Goal: Transaction & Acquisition: Purchase product/service

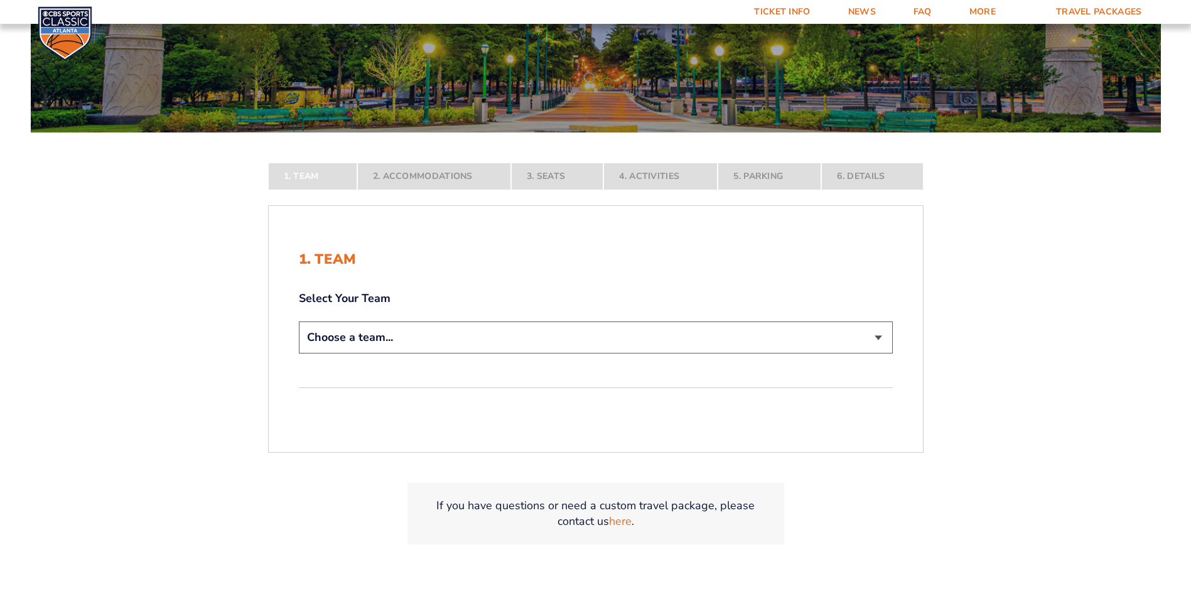
scroll to position [251, 0]
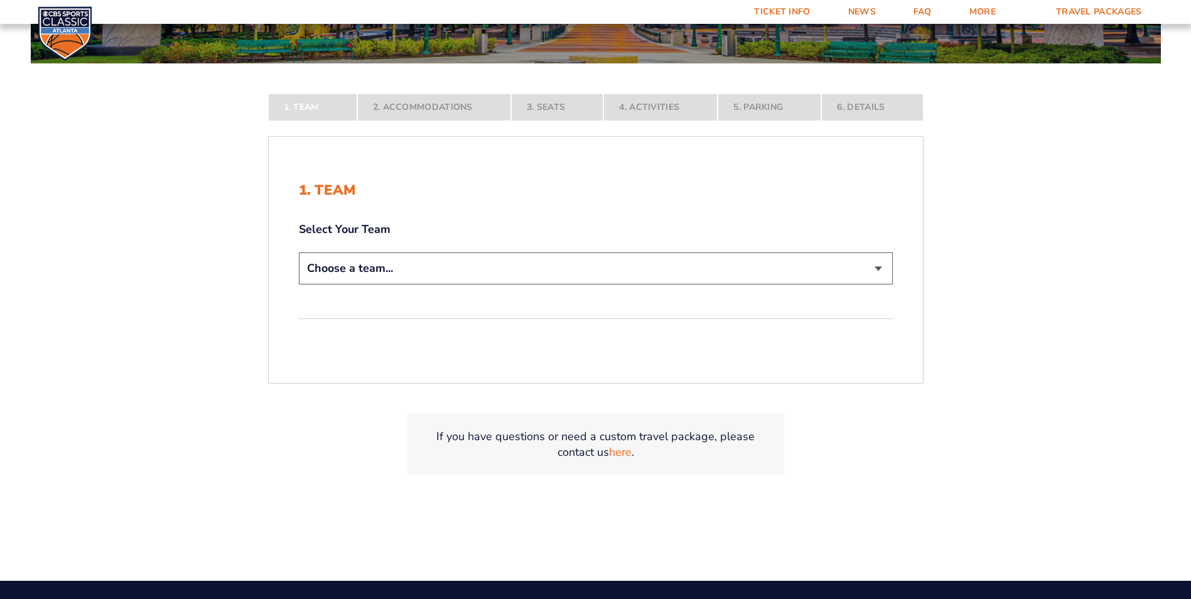
click at [876, 270] on select "Choose a team... Kentucky Wildcats Ohio State Buckeyes North Carolina Tar Heels…" at bounding box center [596, 268] width 594 height 32
select select "12956"
click at [299, 284] on select "Choose a team... Kentucky Wildcats Ohio State Buckeyes North Carolina Tar Heels…" at bounding box center [596, 268] width 594 height 32
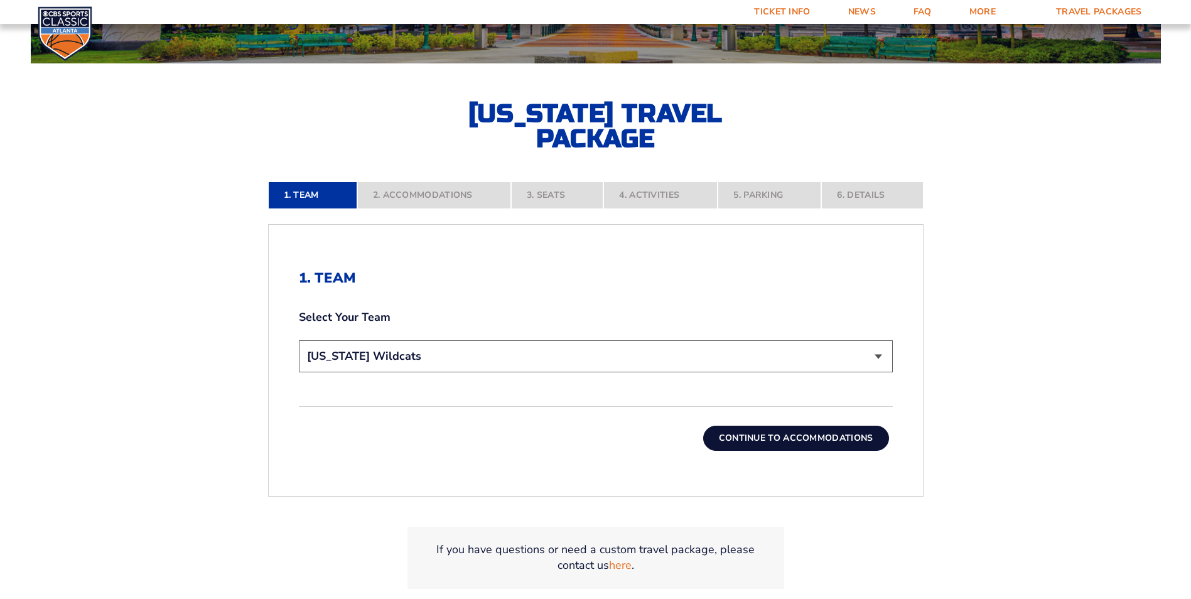
click at [839, 435] on button "Continue To Accommodations" at bounding box center [796, 438] width 186 height 25
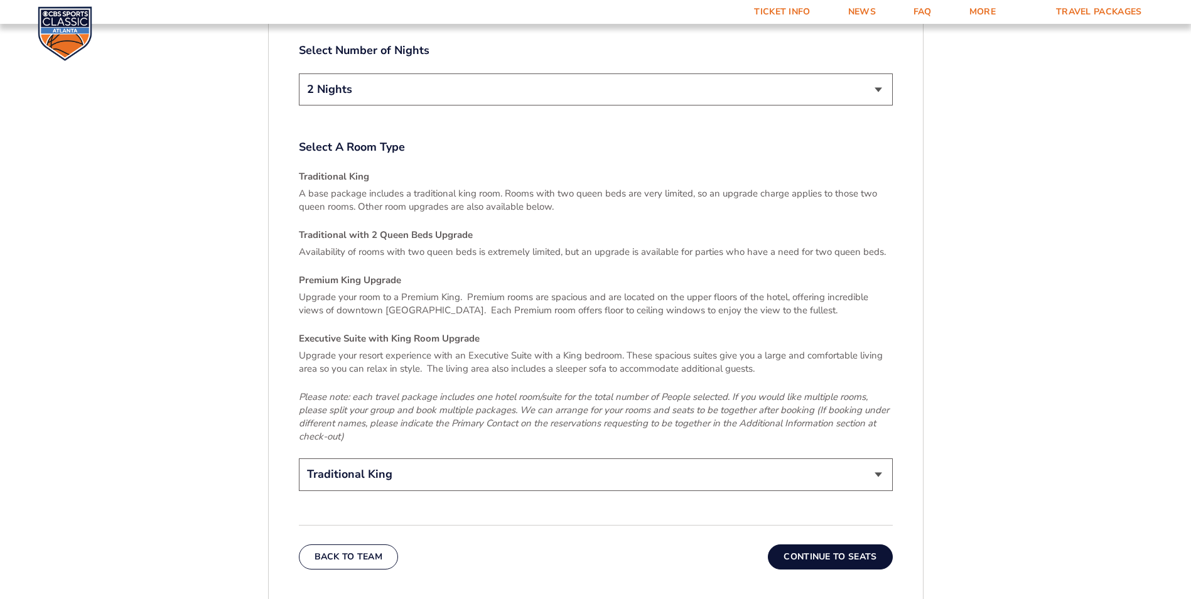
scroll to position [1853, 0]
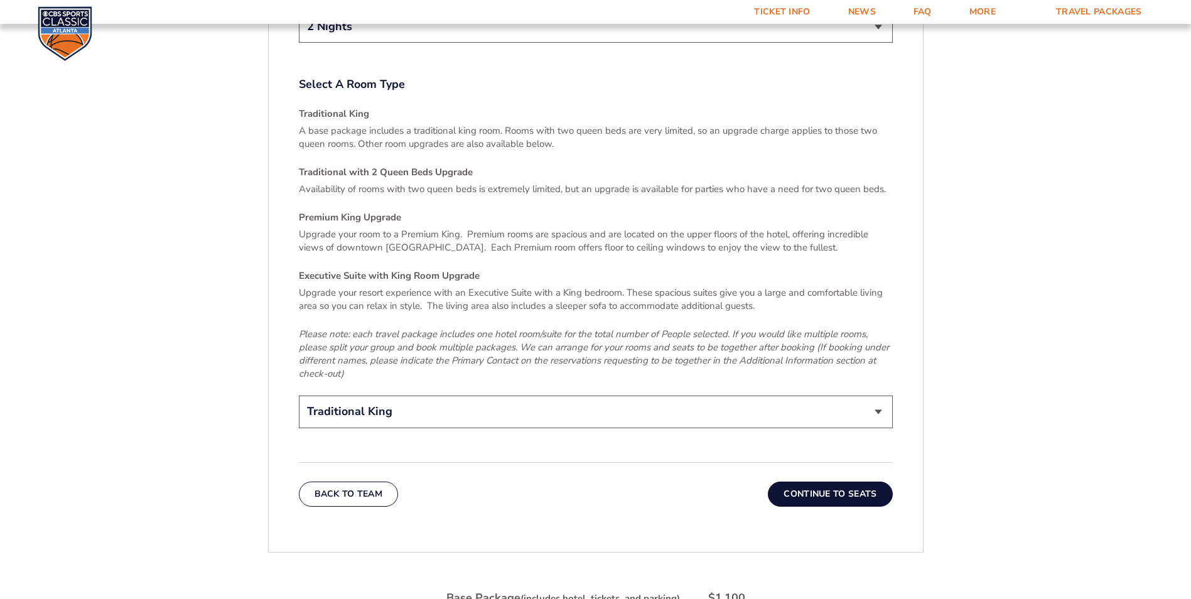
click at [880, 396] on select "Traditional King Traditional with 2 Queen Beds Upgrade (+$45 per night) Premium…" at bounding box center [596, 412] width 594 height 32
select select "Traditional with 2 Queen Beds Upgrade"
click at [299, 396] on select "Traditional King Traditional with 2 Queen Beds Upgrade (+$45 per night) Premium…" at bounding box center [596, 412] width 594 height 32
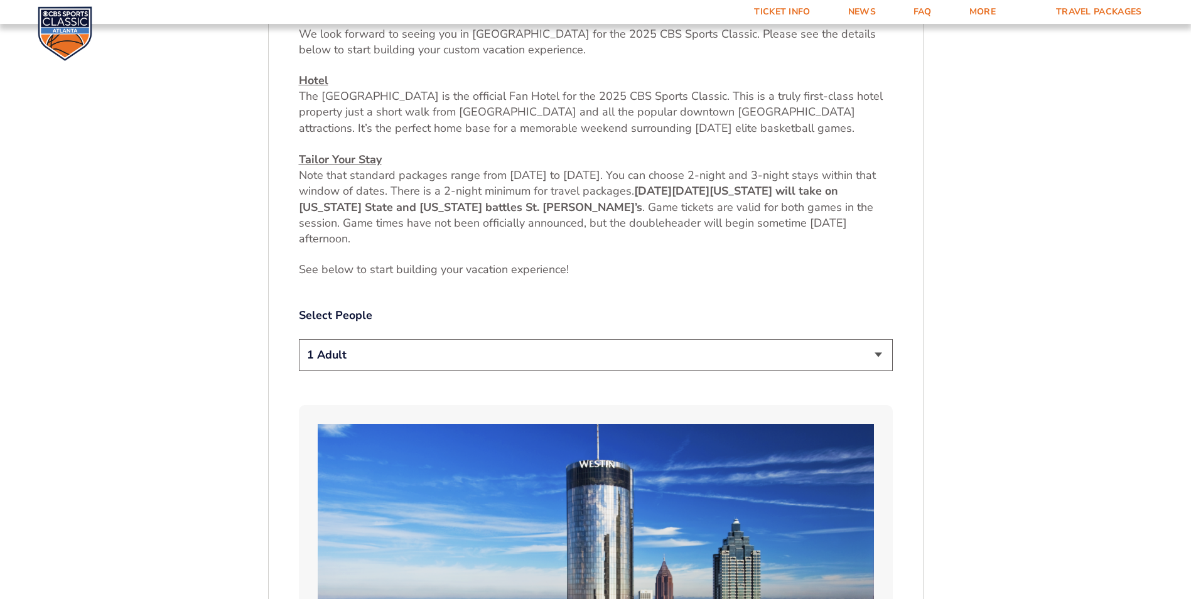
scroll to position [472, 0]
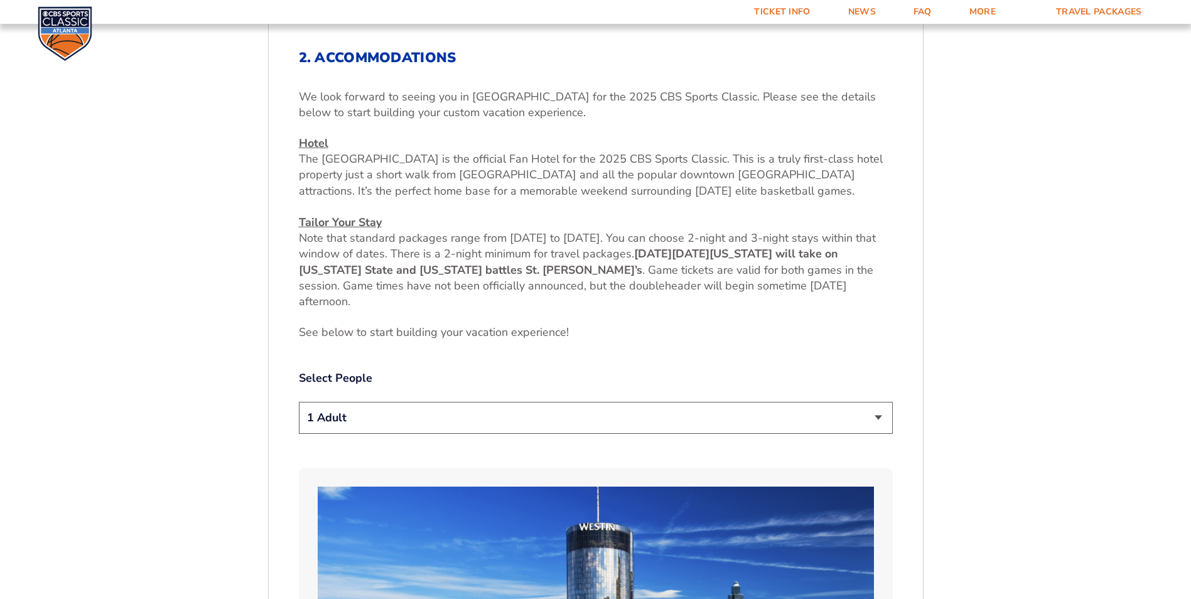
click at [876, 414] on select "1 Adult 2 Adults 3 Adults 4 Adults 2 Adults + 1 Child 2 Adults + 2 Children 2 A…" at bounding box center [596, 418] width 594 height 32
select select "2 Adults"
click at [299, 402] on select "1 Adult 2 Adults 3 Adults 4 Adults 2 Adults + 1 Child 2 Adults + 2 Children 2 A…" at bounding box center [596, 418] width 594 height 32
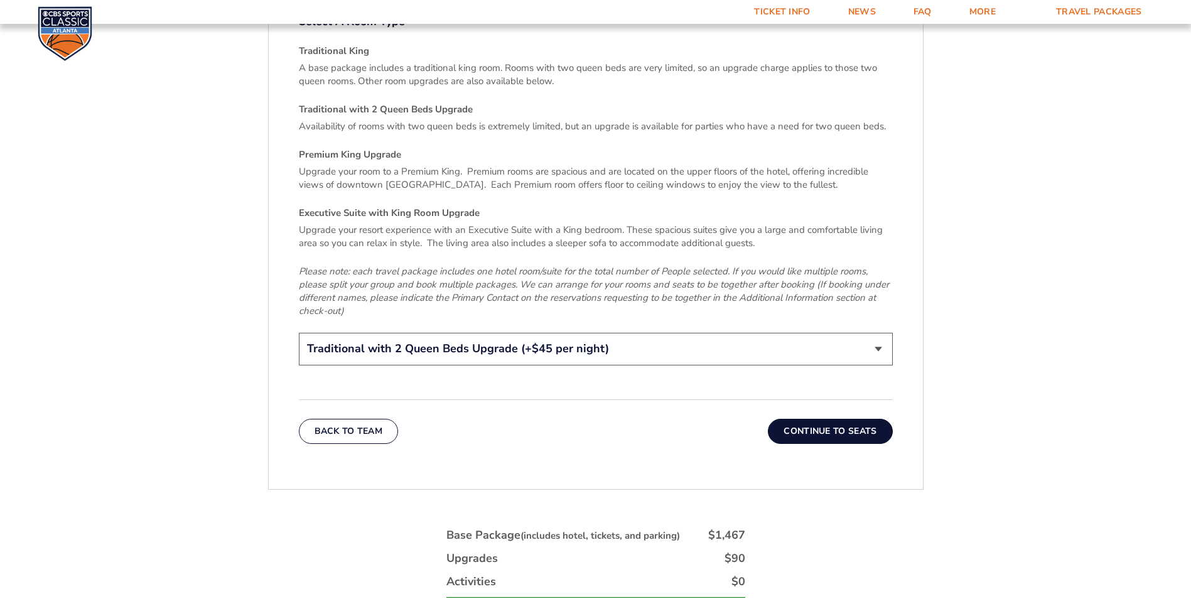
scroll to position [1979, 0]
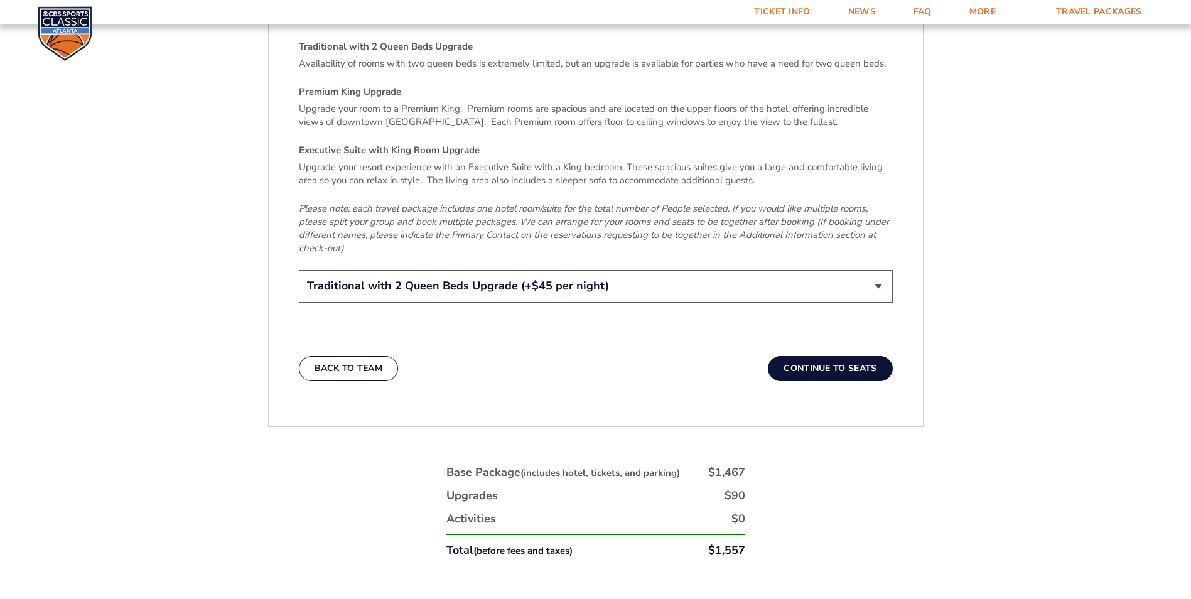
click at [830, 356] on button "Continue To Seats" at bounding box center [830, 368] width 124 height 25
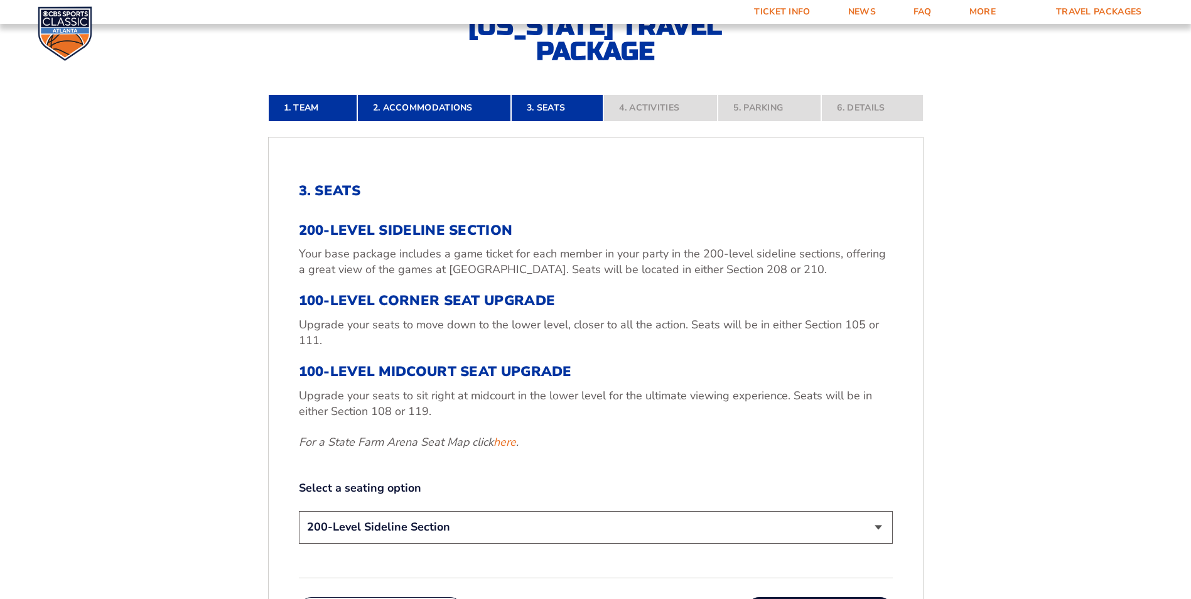
scroll to position [409, 0]
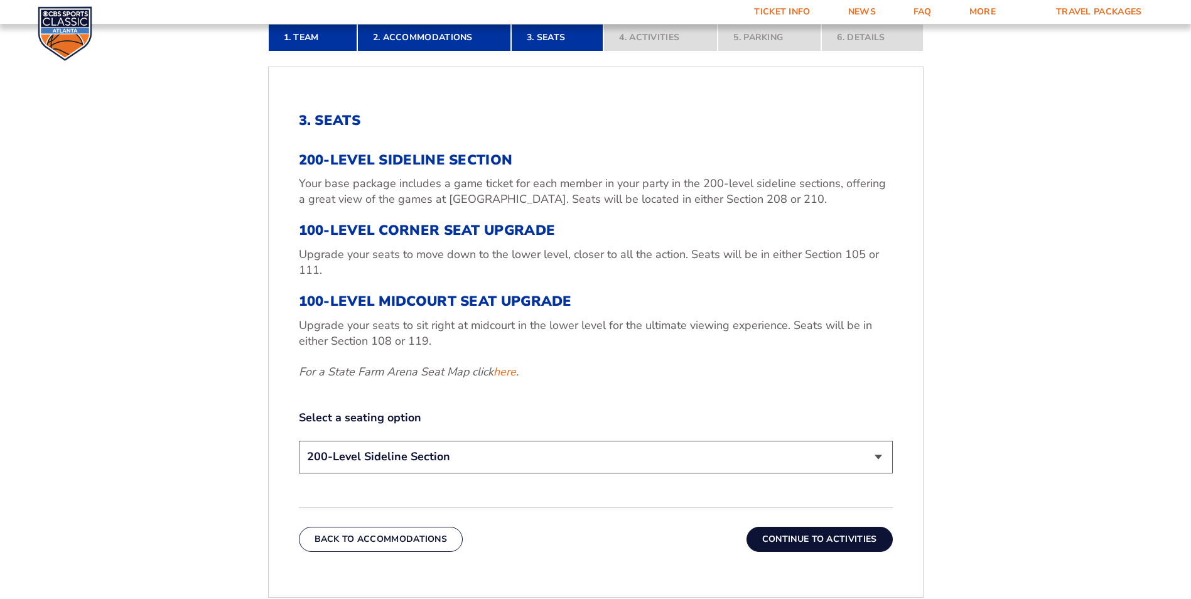
click at [880, 458] on select "200-Level Sideline Section 100-Level Corner Seat Upgrade (+$120 per person) 100…" at bounding box center [596, 457] width 594 height 32
select select "100-Level Corner Seat Upgrade"
click at [299, 441] on select "200-Level Sideline Section 100-Level Corner Seat Upgrade (+$120 per person) 100…" at bounding box center [596, 457] width 594 height 32
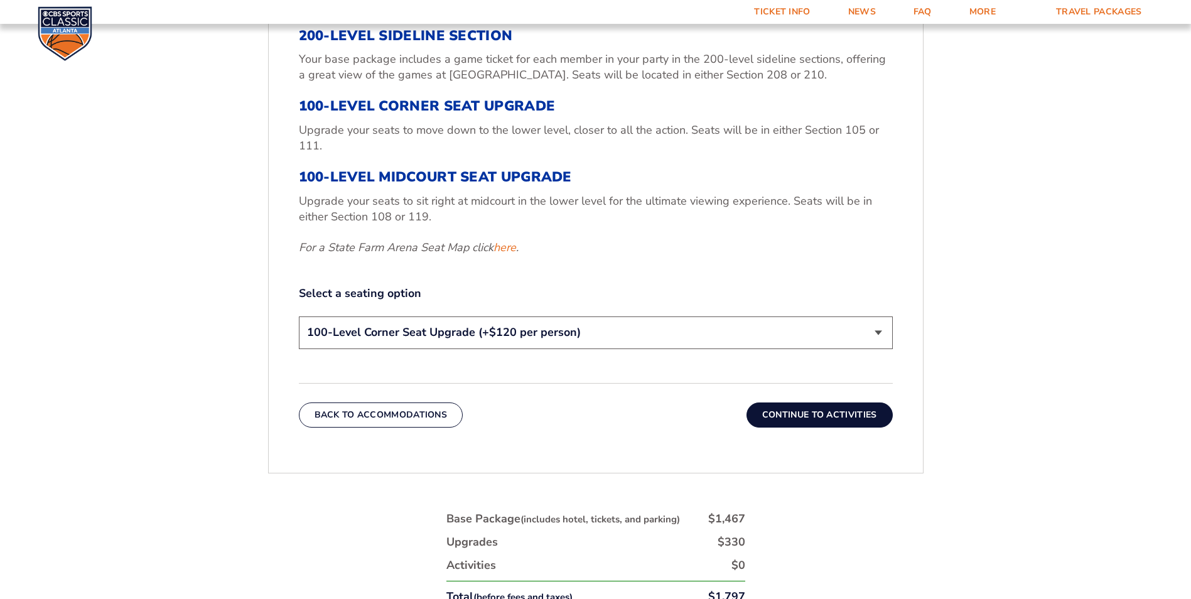
scroll to position [534, 0]
click at [838, 407] on button "Continue To Activities" at bounding box center [820, 413] width 146 height 25
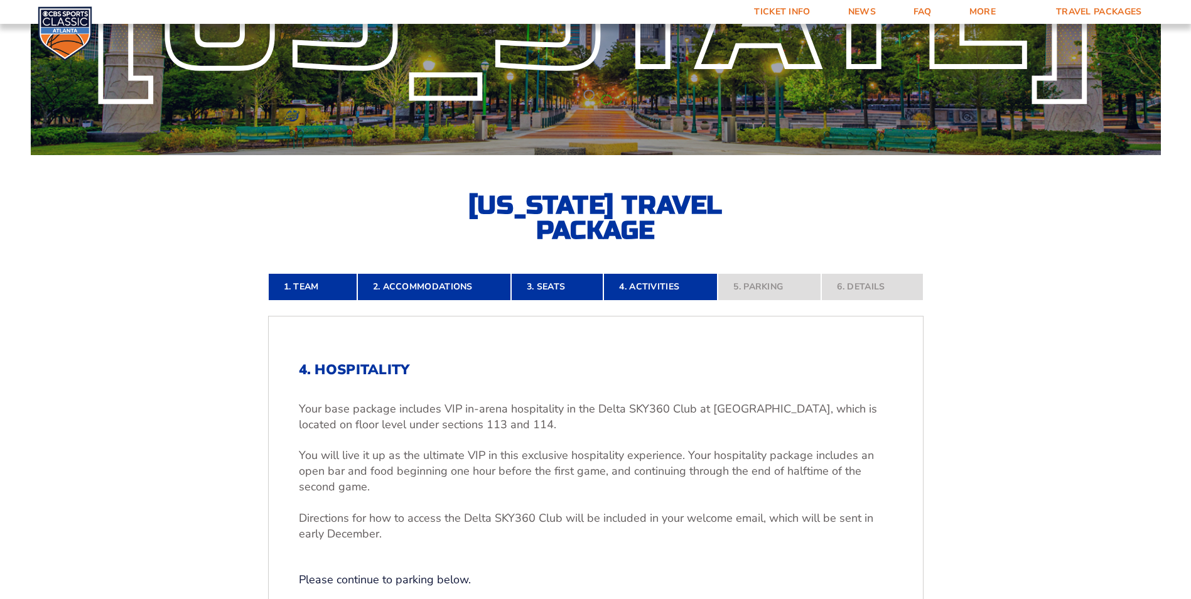
scroll to position [158, 0]
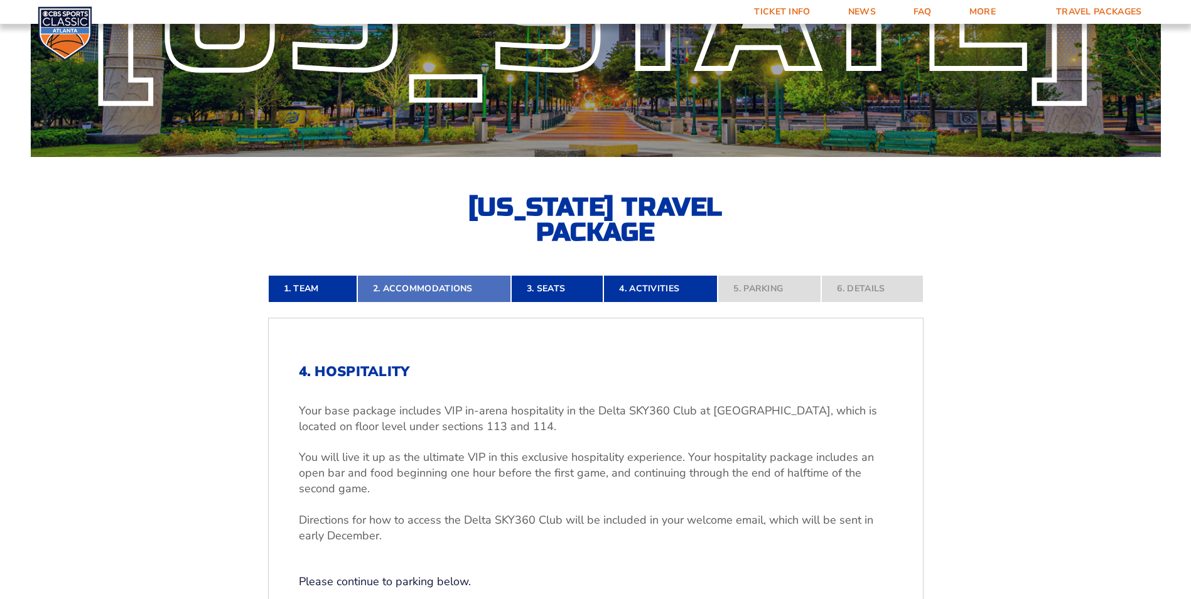
click at [451, 283] on link "2. Accommodations" at bounding box center [434, 289] width 154 height 28
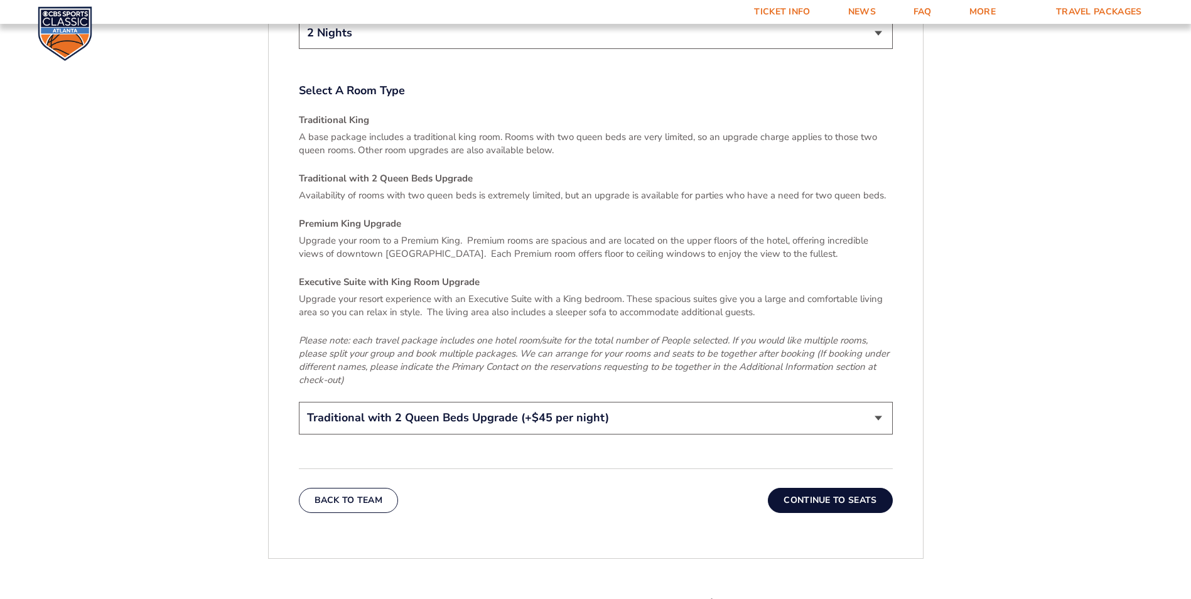
scroll to position [1853, 0]
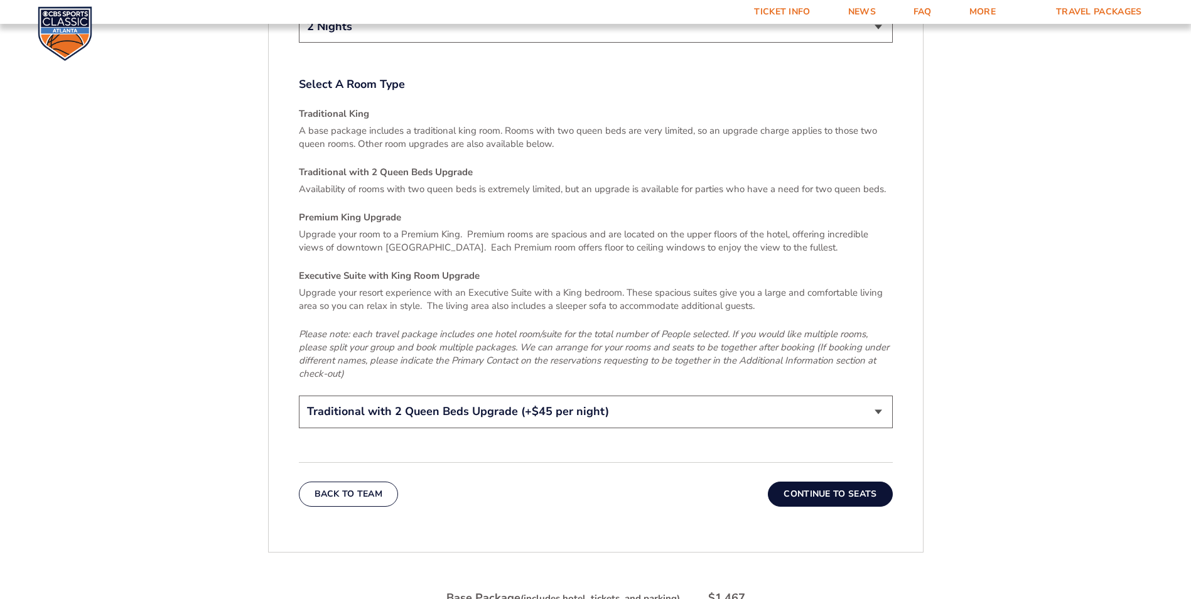
click at [848, 482] on button "Continue To Seats" at bounding box center [830, 494] width 124 height 25
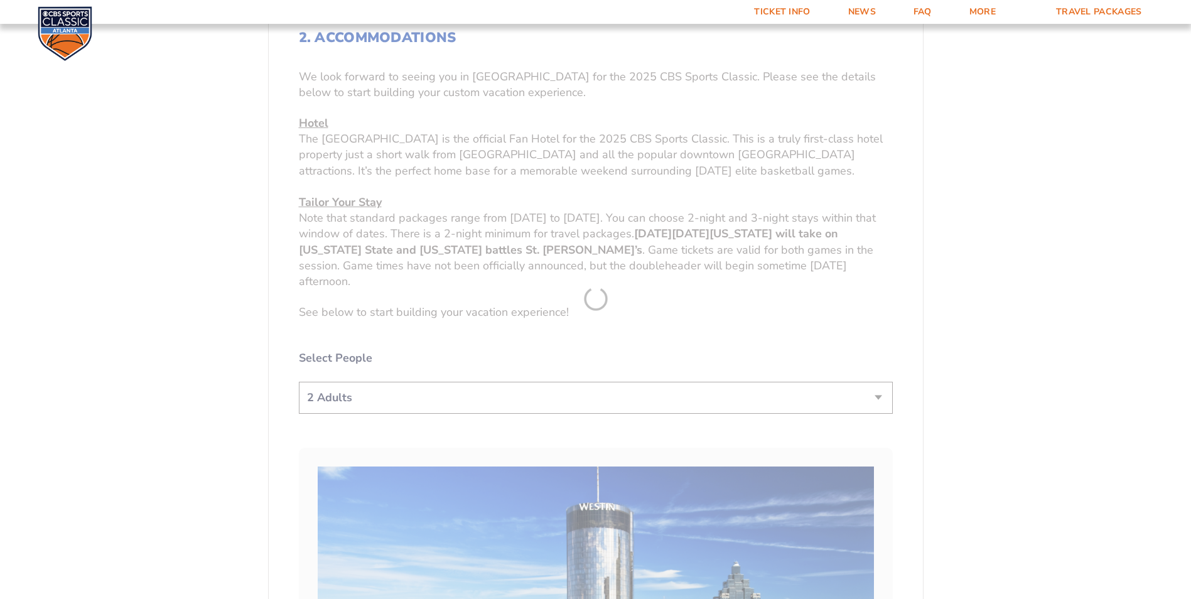
scroll to position [283, 0]
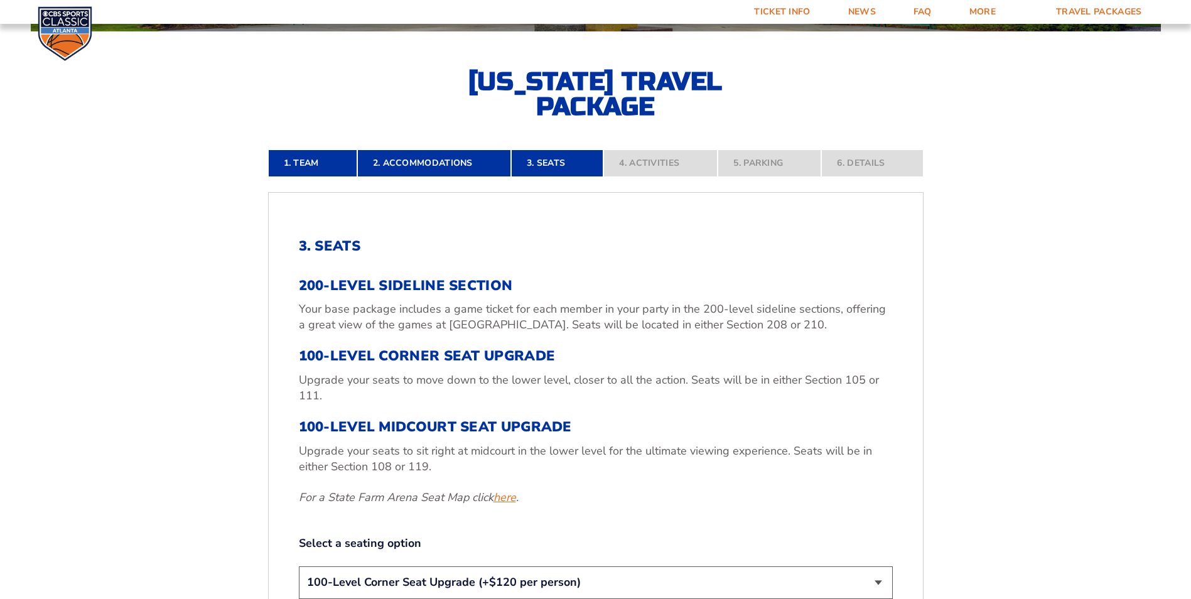
click at [509, 498] on link "here" at bounding box center [505, 498] width 23 height 16
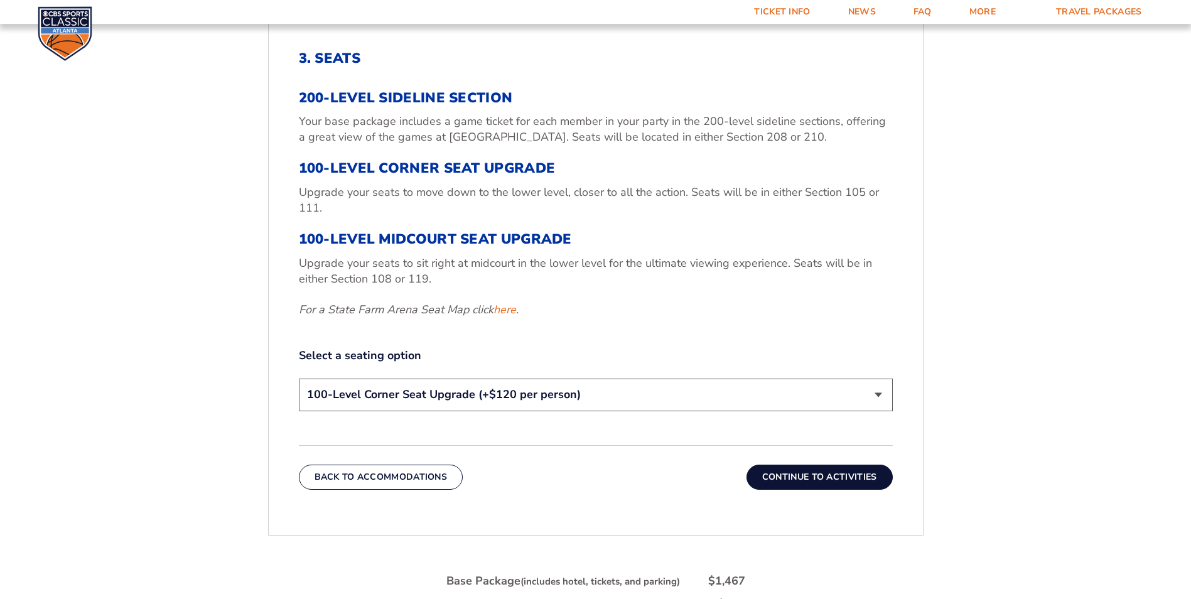
scroll to position [472, 0]
click at [881, 394] on select "200-Level Sideline Section 100-Level Corner Seat Upgrade (+$120 per person) 100…" at bounding box center [596, 394] width 594 height 32
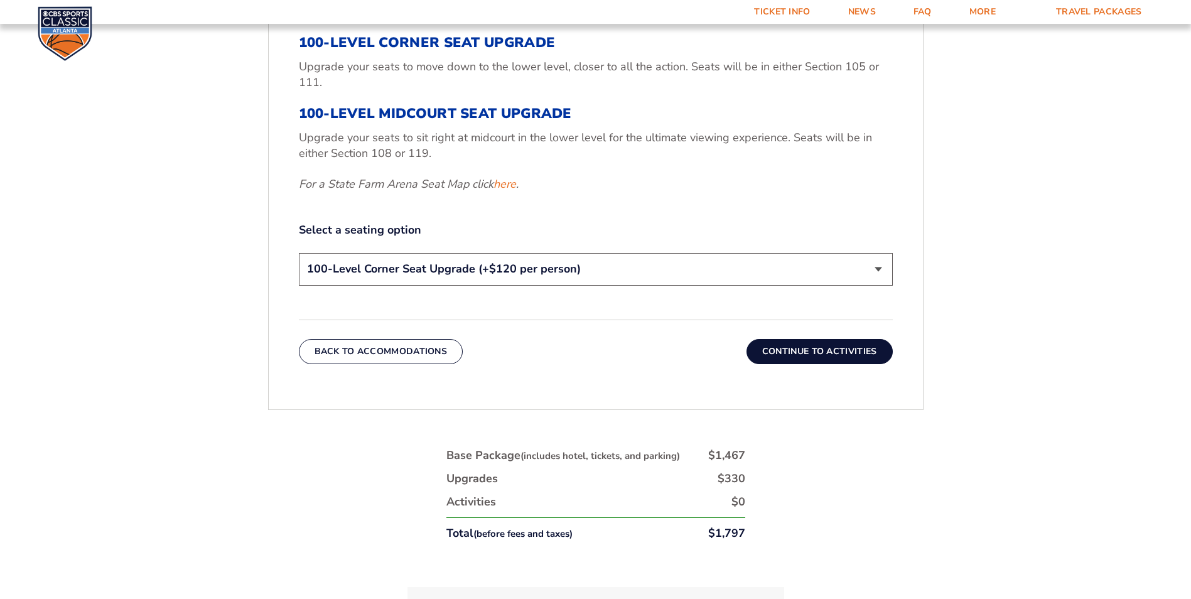
scroll to position [597, 0]
click at [815, 348] on button "Continue To Activities" at bounding box center [820, 350] width 146 height 25
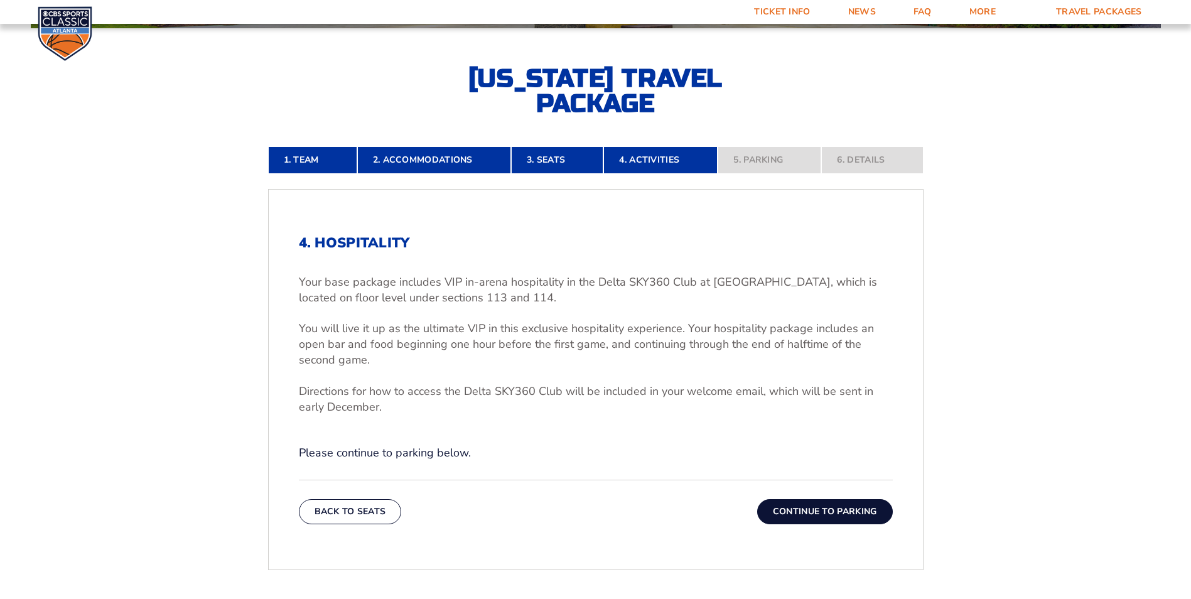
scroll to position [283, 0]
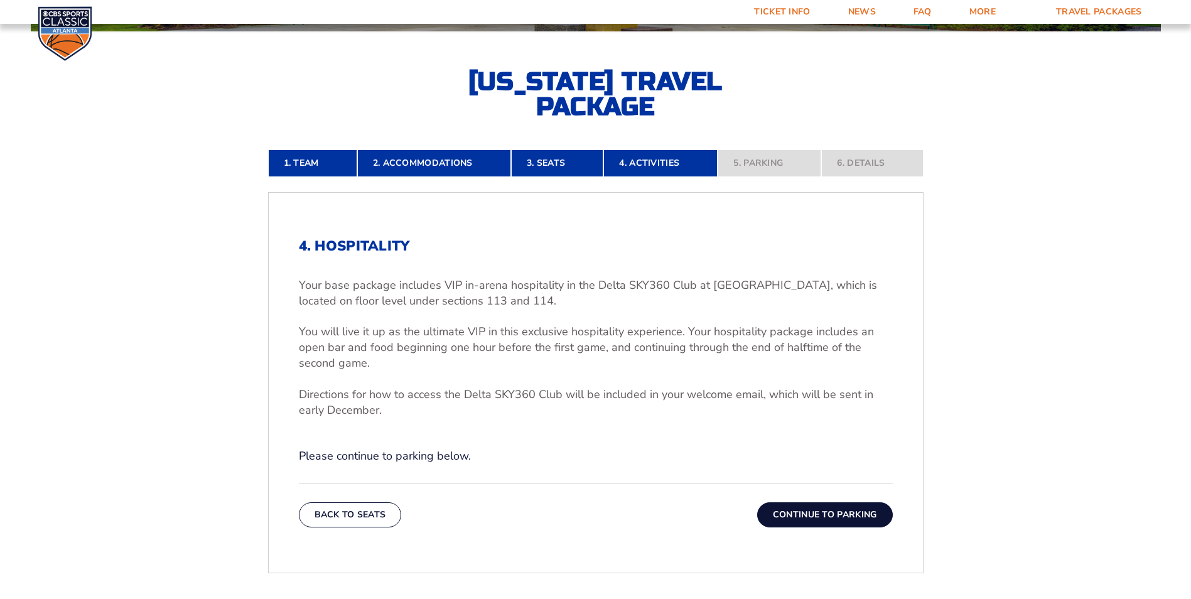
click at [808, 507] on button "Continue To Parking" at bounding box center [825, 514] width 136 height 25
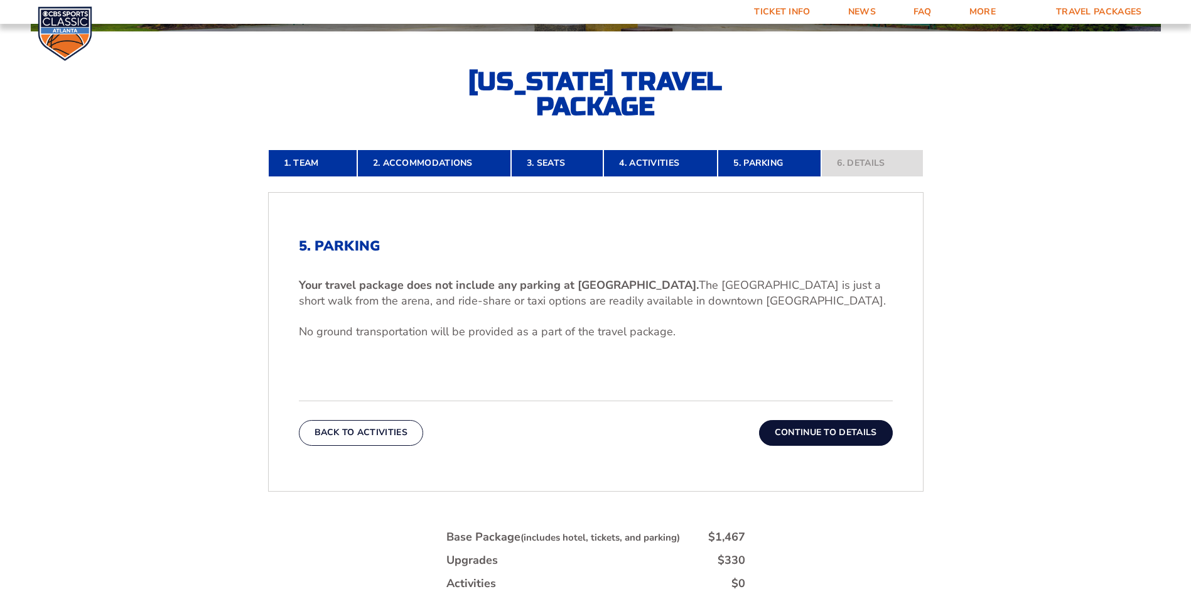
click at [863, 426] on button "Continue To Details" at bounding box center [826, 432] width 134 height 25
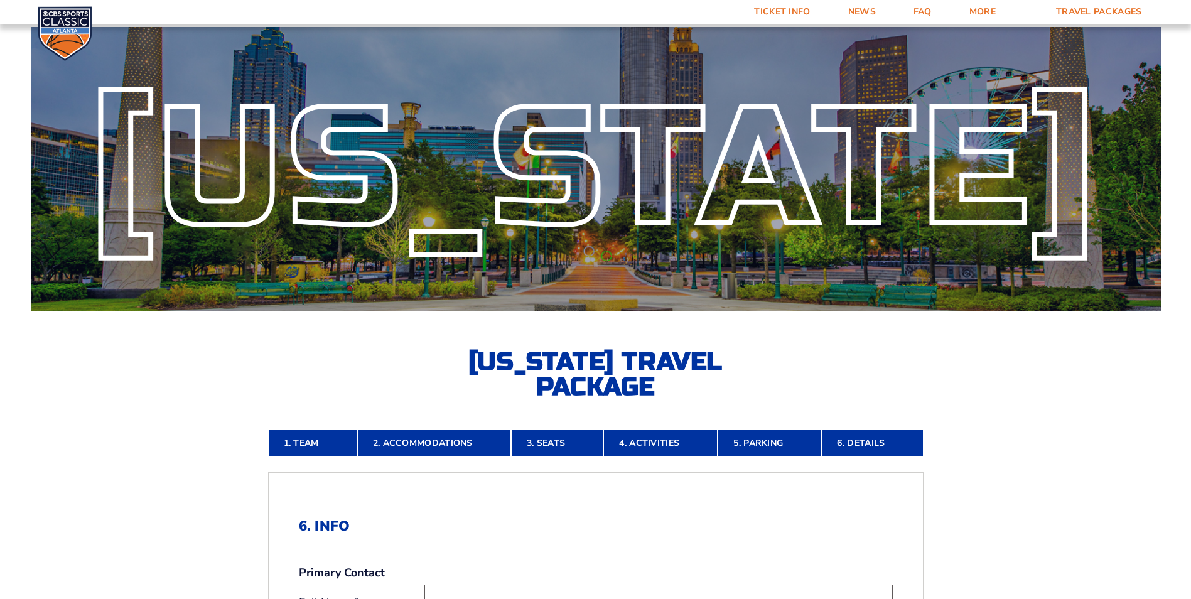
scroll to position [0, 0]
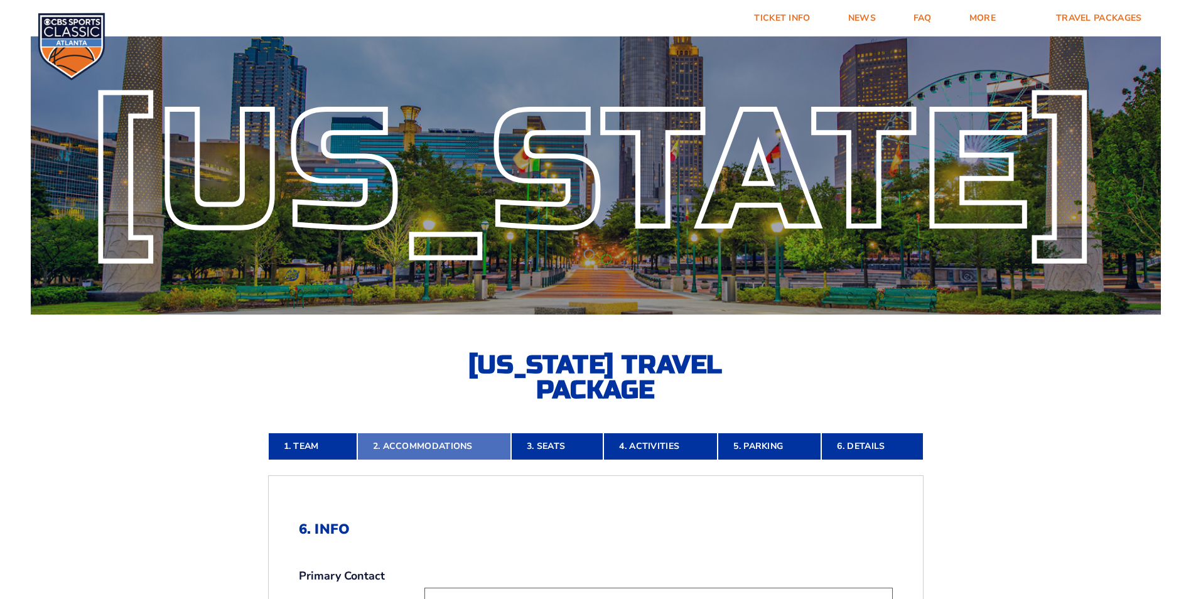
click at [428, 448] on link "2. Accommodations" at bounding box center [434, 447] width 154 height 28
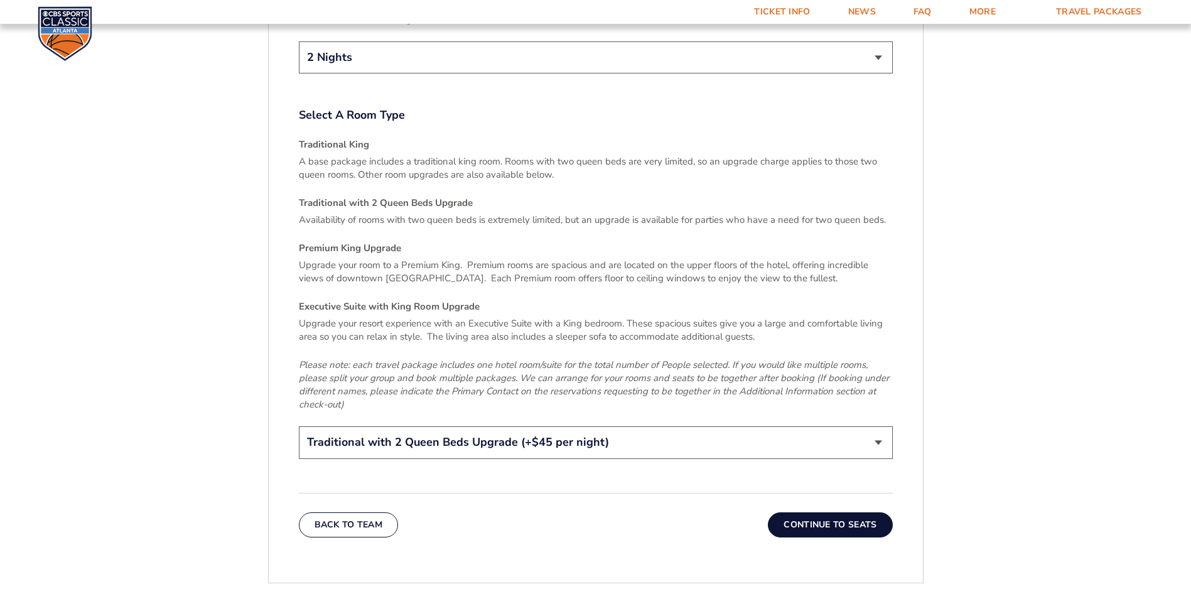
scroll to position [1853, 0]
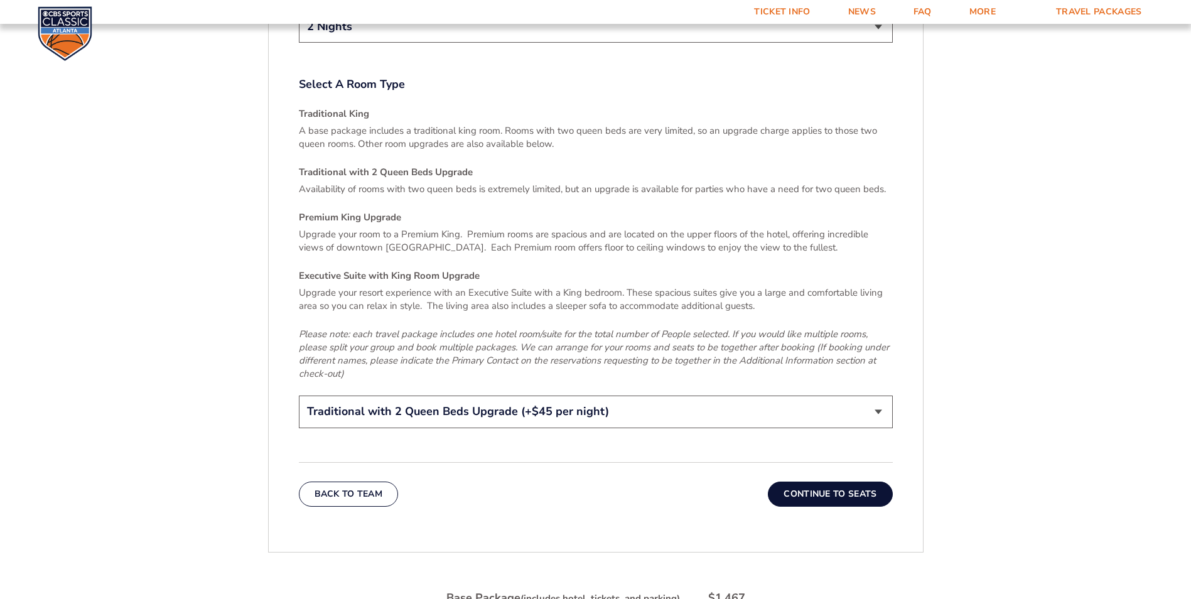
click at [821, 482] on button "Continue To Seats" at bounding box center [830, 494] width 124 height 25
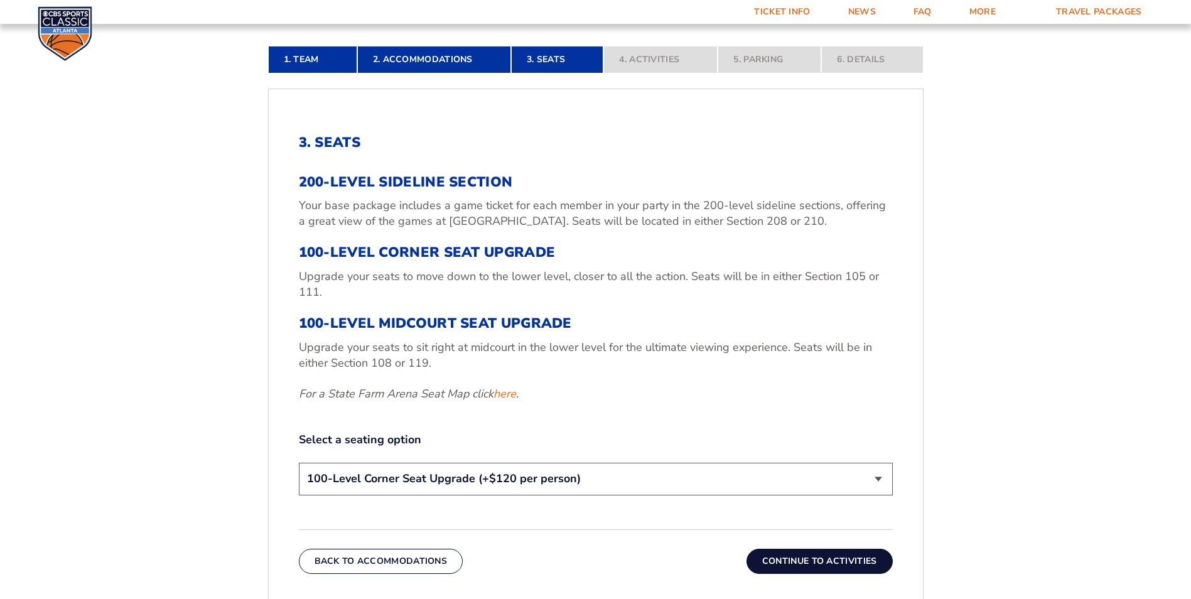
scroll to position [409, 0]
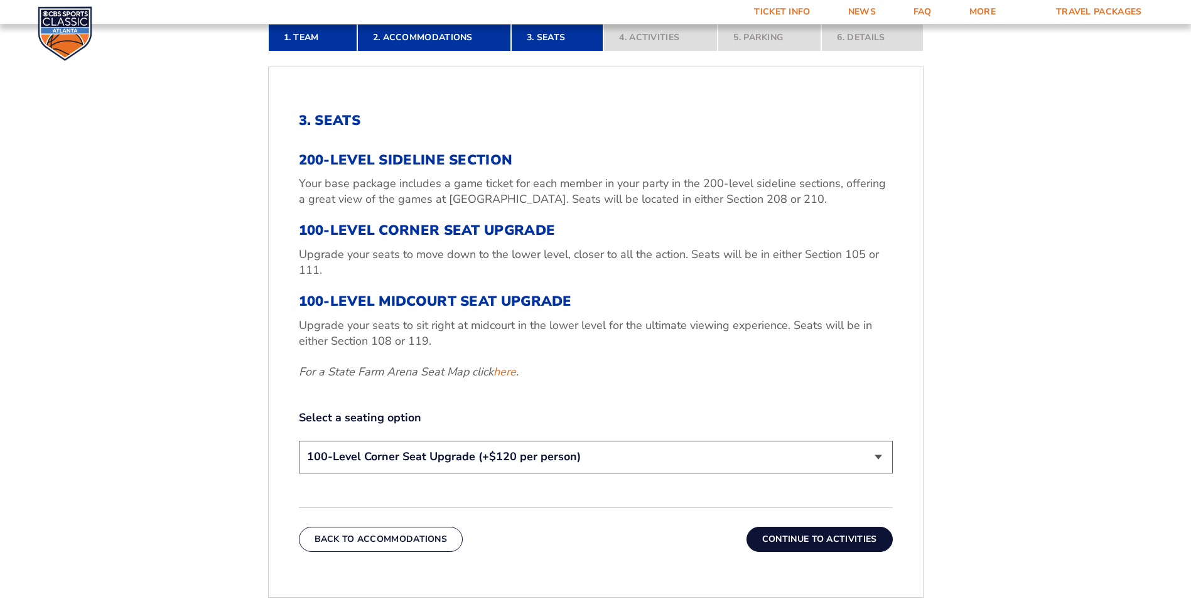
click at [810, 536] on button "Continue To Activities" at bounding box center [820, 539] width 146 height 25
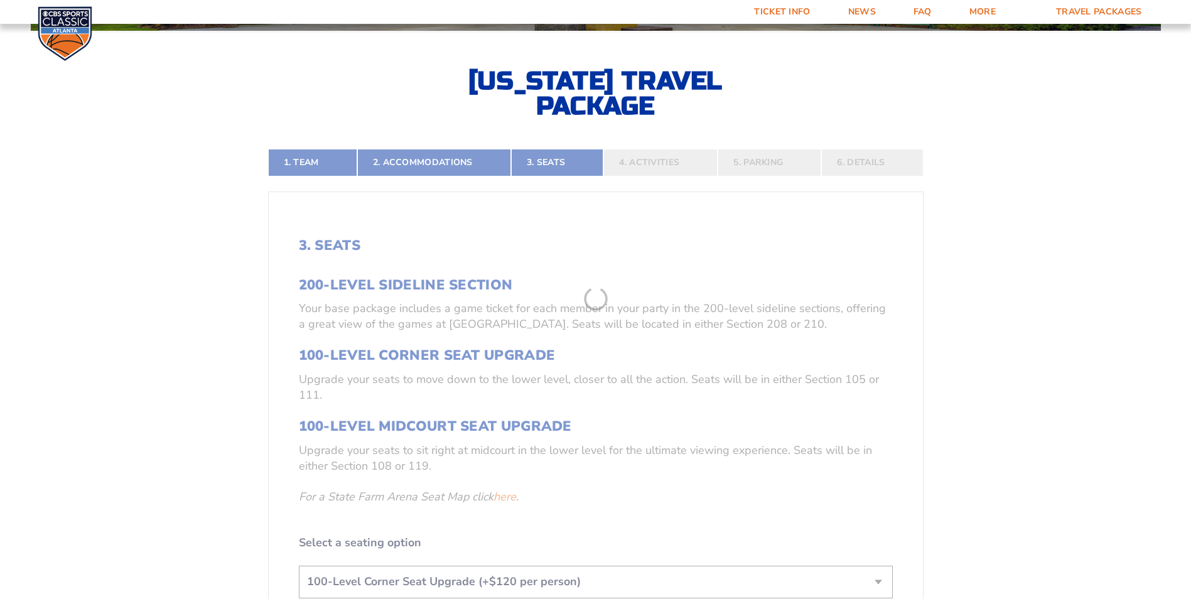
scroll to position [283, 0]
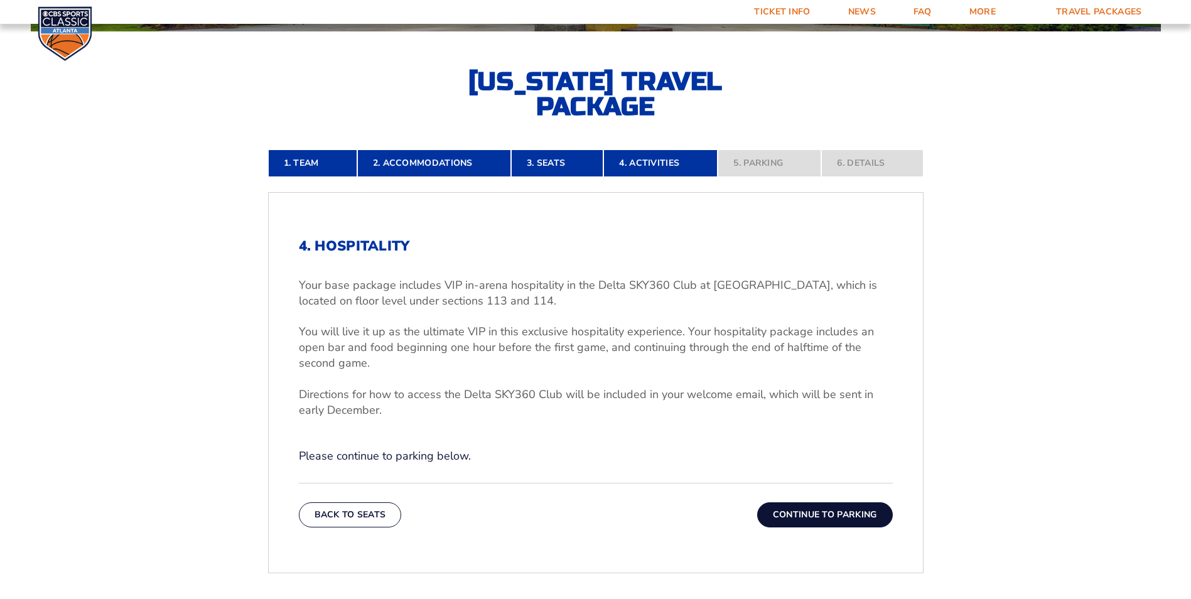
click at [804, 509] on button "Continue To Parking" at bounding box center [825, 514] width 136 height 25
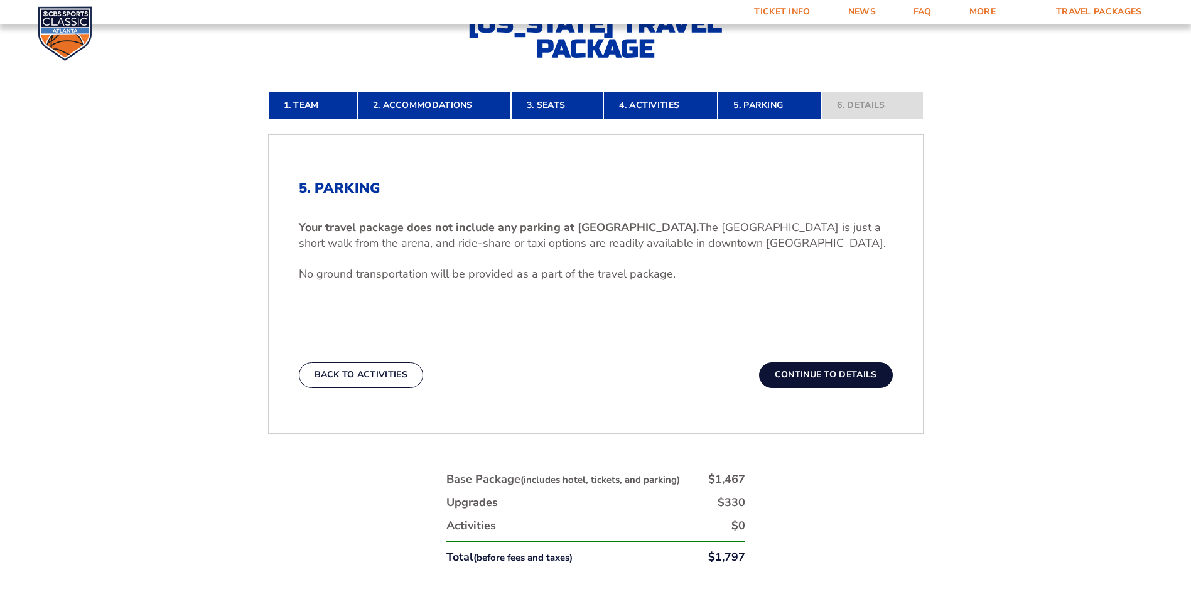
scroll to position [409, 0]
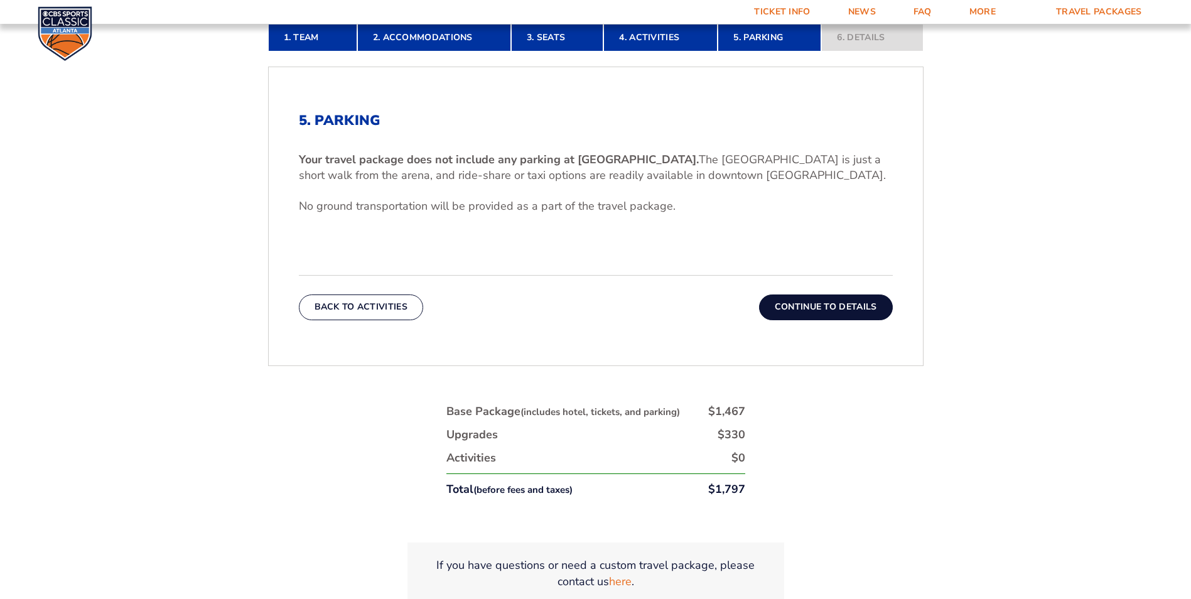
click at [819, 301] on button "Continue To Details" at bounding box center [826, 306] width 134 height 25
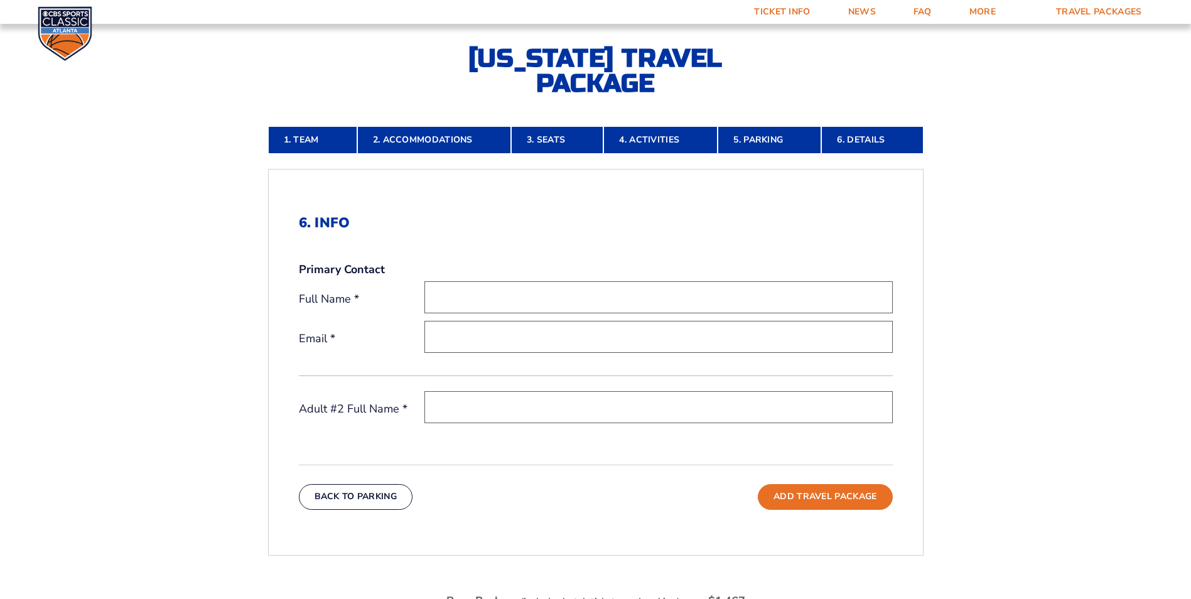
scroll to position [283, 0]
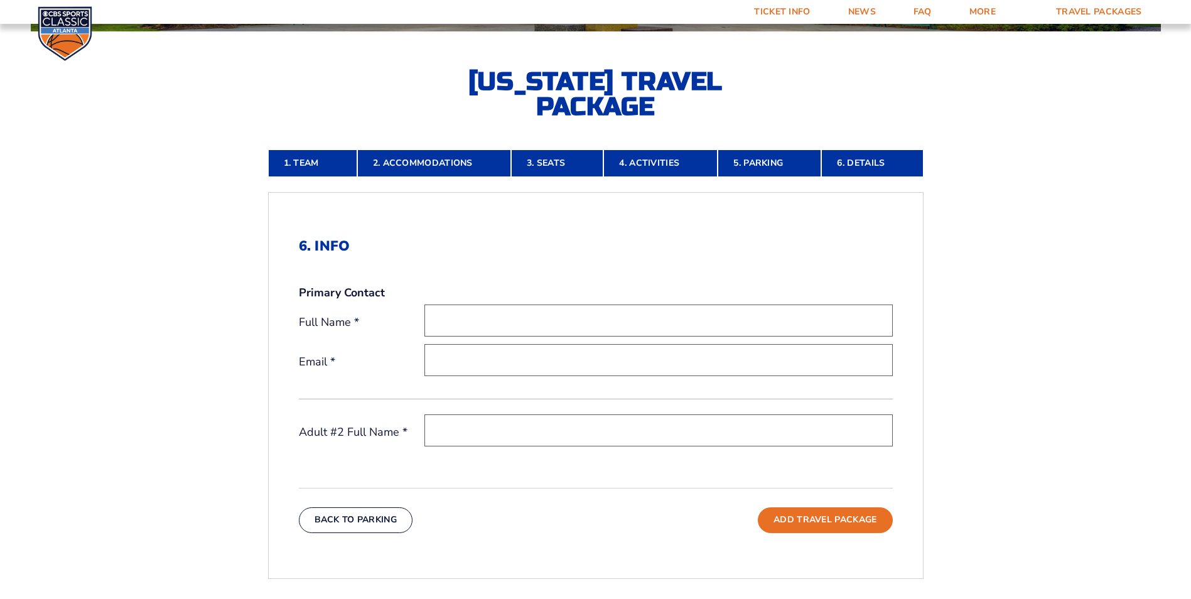
click at [454, 318] on input "text" at bounding box center [658, 321] width 468 height 32
click at [1047, 323] on form "Kentucky Kentucky Travel Package Ohio State Ohio State Travel Package North Car…" at bounding box center [595, 297] width 1191 height 1161
click at [502, 322] on input "This field is required." at bounding box center [595, 321] width 343 height 32
click at [536, 322] on input "Sheila" at bounding box center [658, 321] width 468 height 32
type input "[PERSON_NAME]"
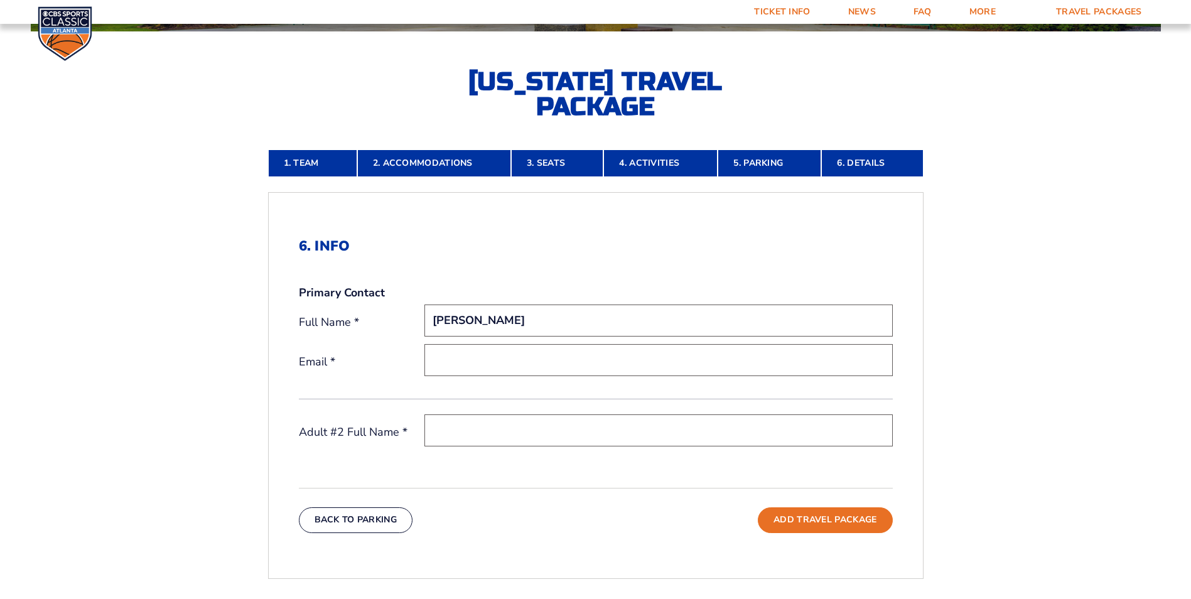
click at [434, 357] on input "email" at bounding box center [658, 360] width 468 height 32
click at [1126, 436] on form "Kentucky Kentucky Travel Package Ohio State Ohio State Travel Package North Car…" at bounding box center [595, 297] width 1191 height 1161
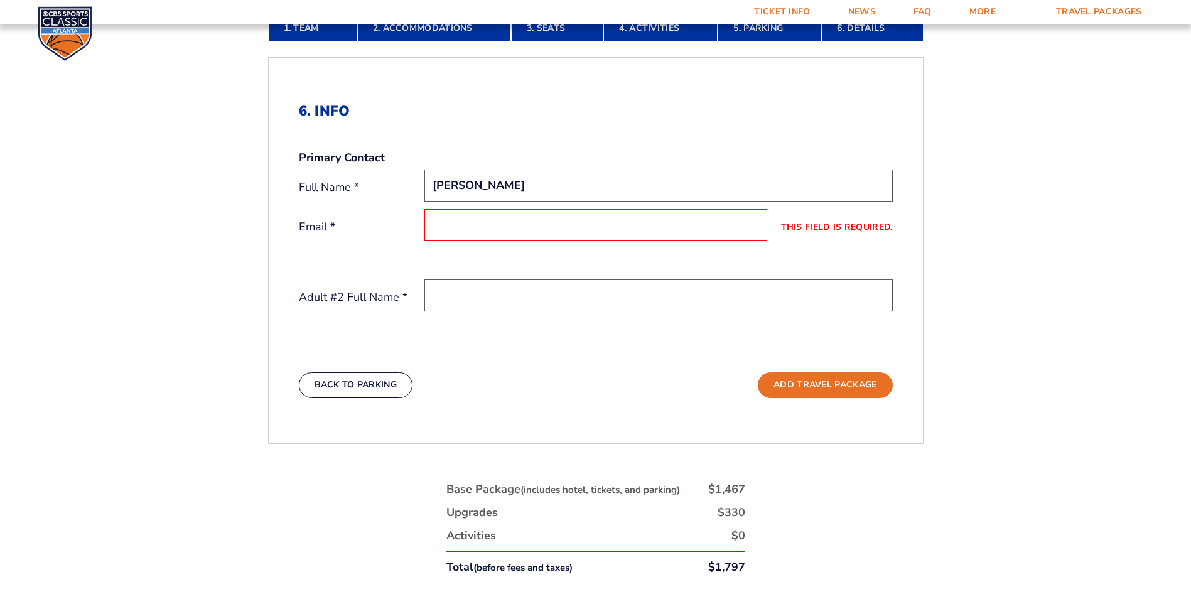
scroll to position [409, 0]
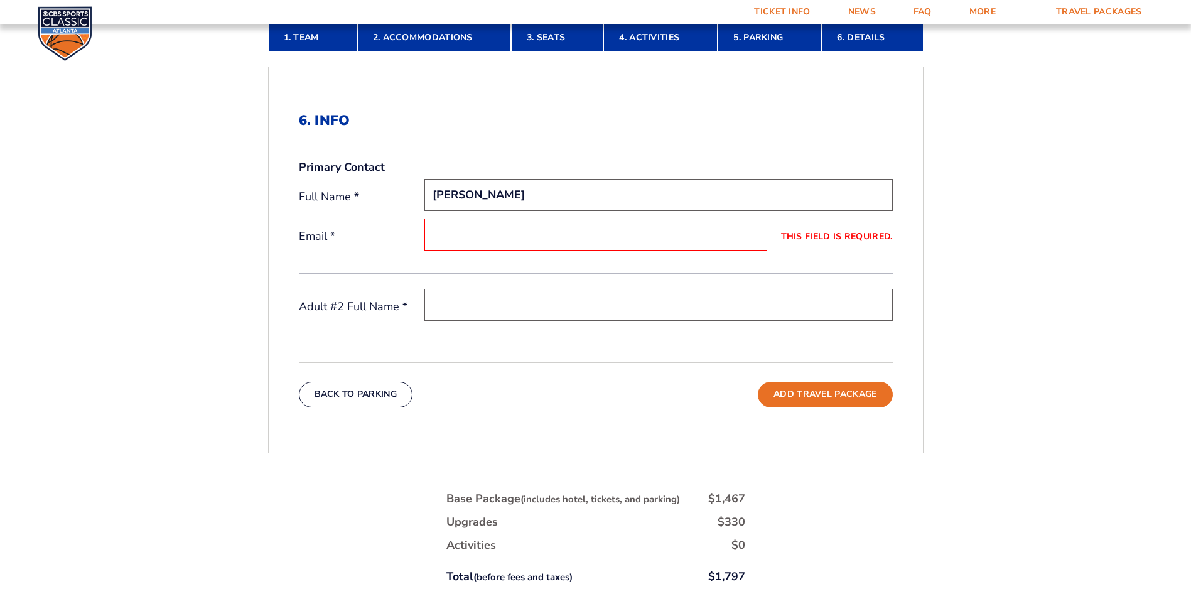
click at [441, 234] on input "This field is required." at bounding box center [595, 235] width 343 height 32
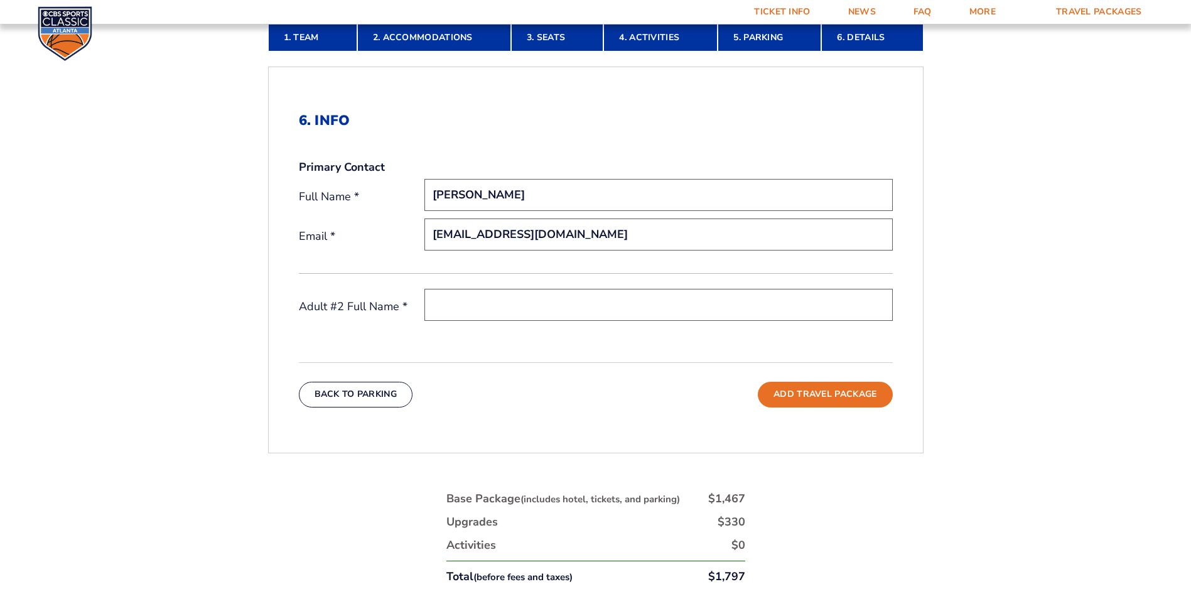
type input "[EMAIL_ADDRESS][DOMAIN_NAME]"
click at [673, 304] on input "text" at bounding box center [658, 305] width 468 height 32
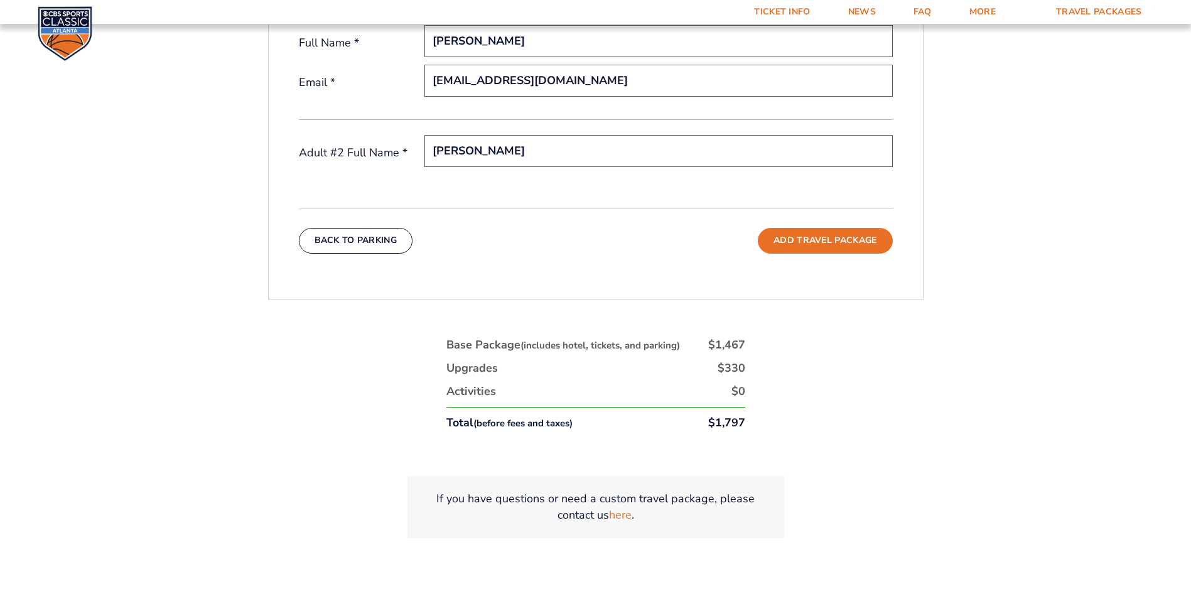
scroll to position [534, 0]
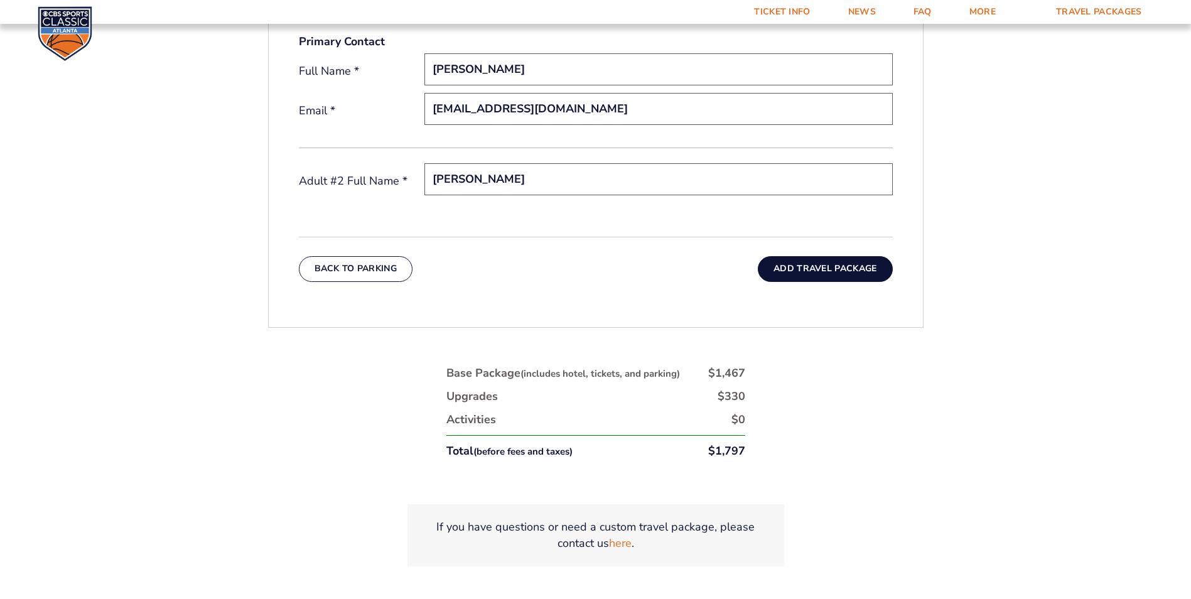
type input "[PERSON_NAME]"
click at [814, 264] on button "Add Travel Package" at bounding box center [825, 268] width 134 height 25
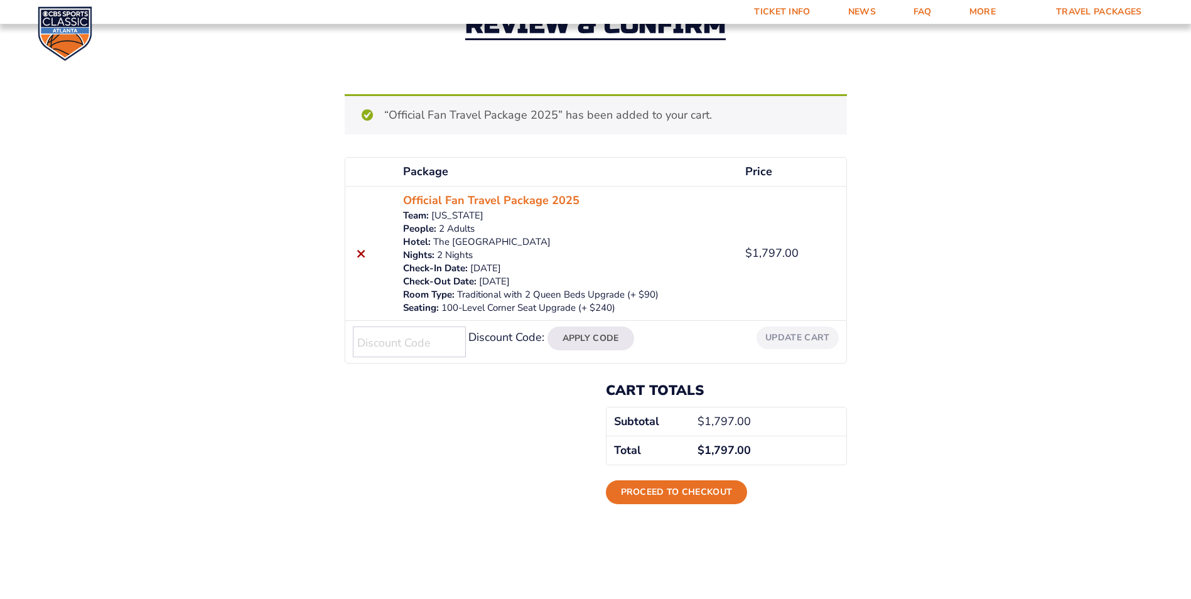
scroll to position [126, 0]
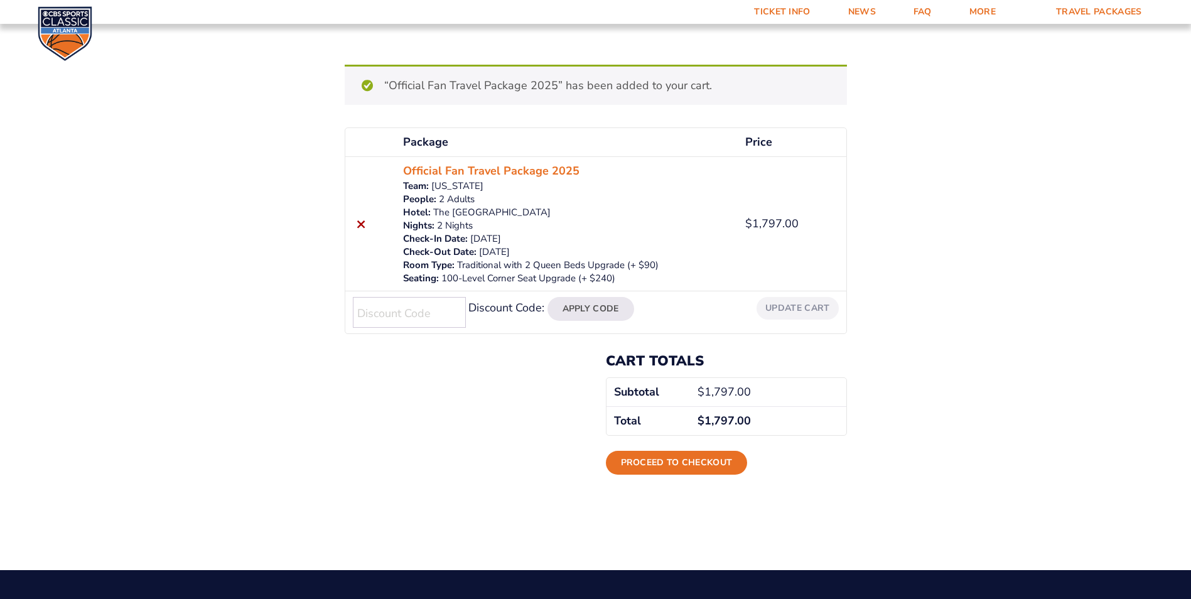
click at [401, 310] on input "Discount Code:" at bounding box center [409, 312] width 113 height 31
type input "CLUBBLUE"
click at [593, 306] on button "Apply Code" at bounding box center [591, 309] width 87 height 24
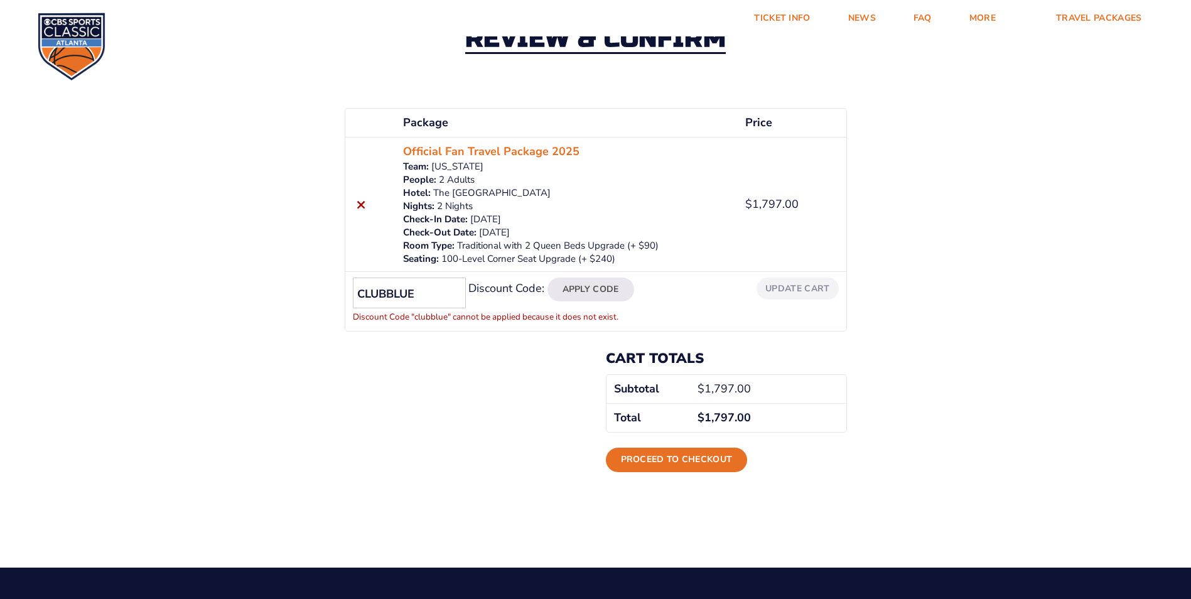
scroll to position [31, 0]
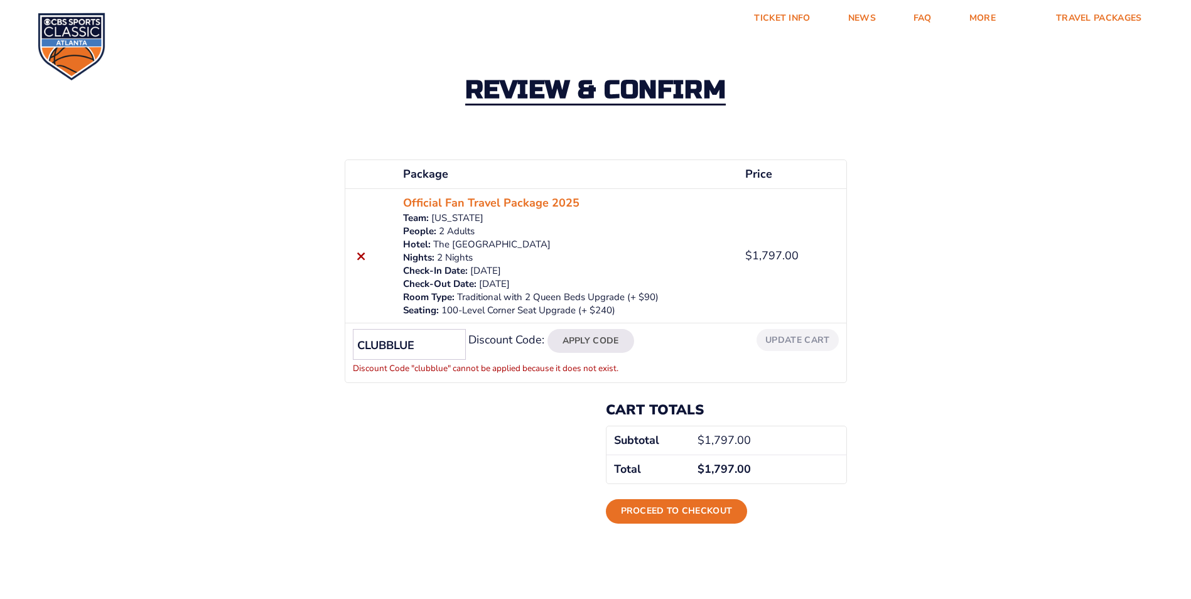
drag, startPoint x: 423, startPoint y: 346, endPoint x: 344, endPoint y: 342, distance: 78.6
click at [345, 342] on table "Package Price Quantity Total × Official Fan Travel Package 2025 Team: Kentucky …" at bounding box center [596, 271] width 502 height 224
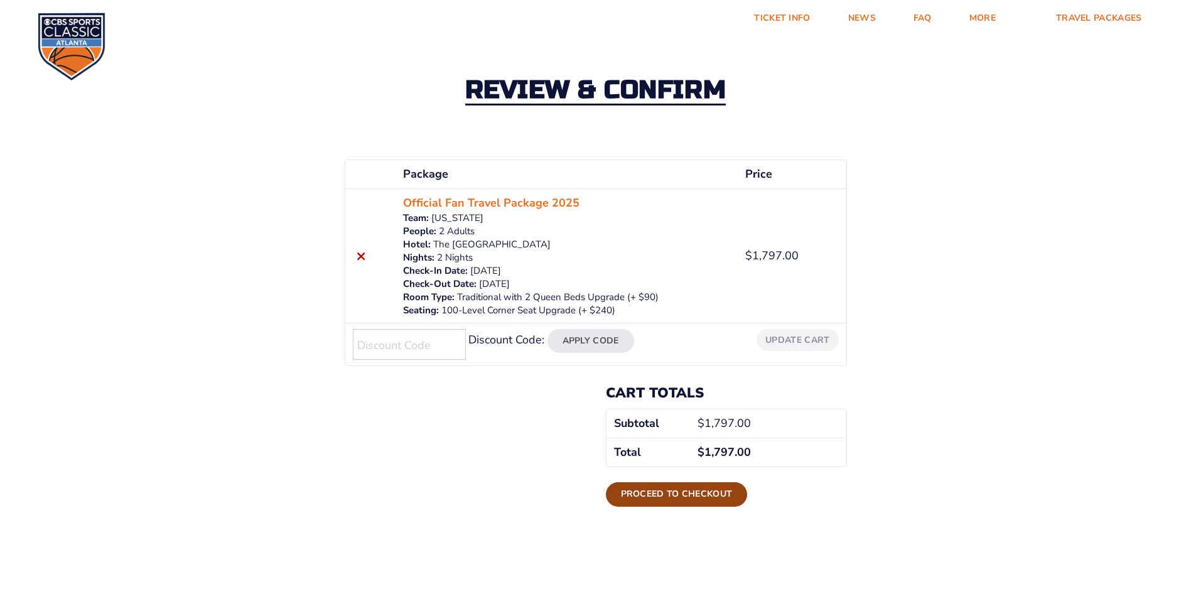
click at [672, 494] on link "Proceed to checkout" at bounding box center [677, 494] width 142 height 24
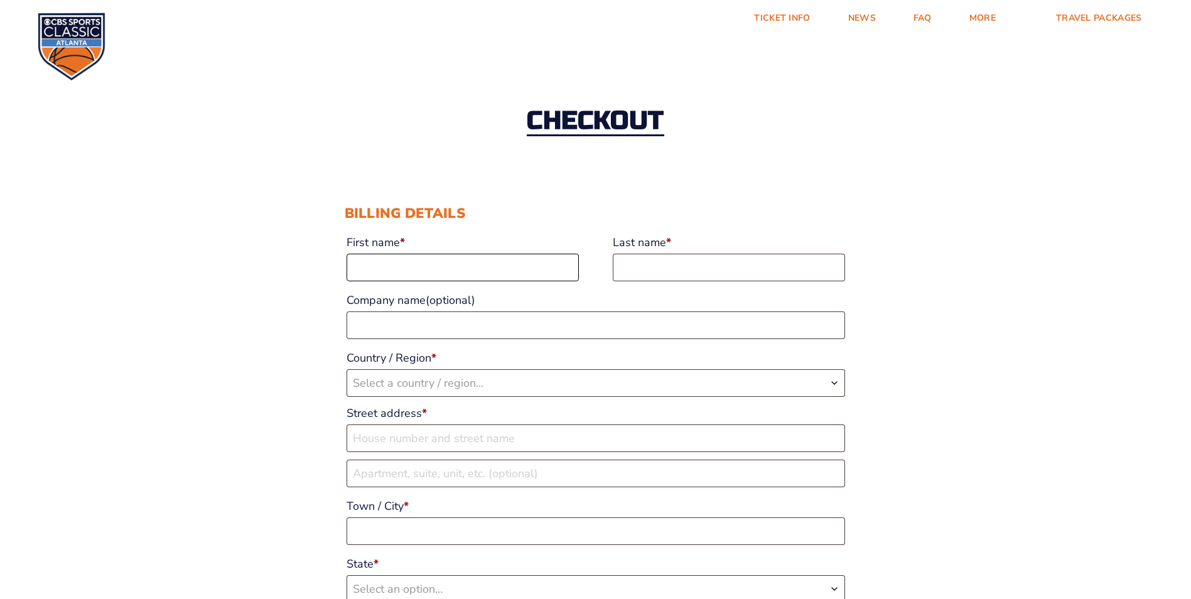
click at [445, 259] on input "First name *" at bounding box center [463, 268] width 232 height 28
click at [691, 260] on input "Last name *" at bounding box center [729, 268] width 232 height 28
click at [422, 266] on input "First name *" at bounding box center [463, 268] width 232 height 28
type input "Sheila"
type input "Maze"
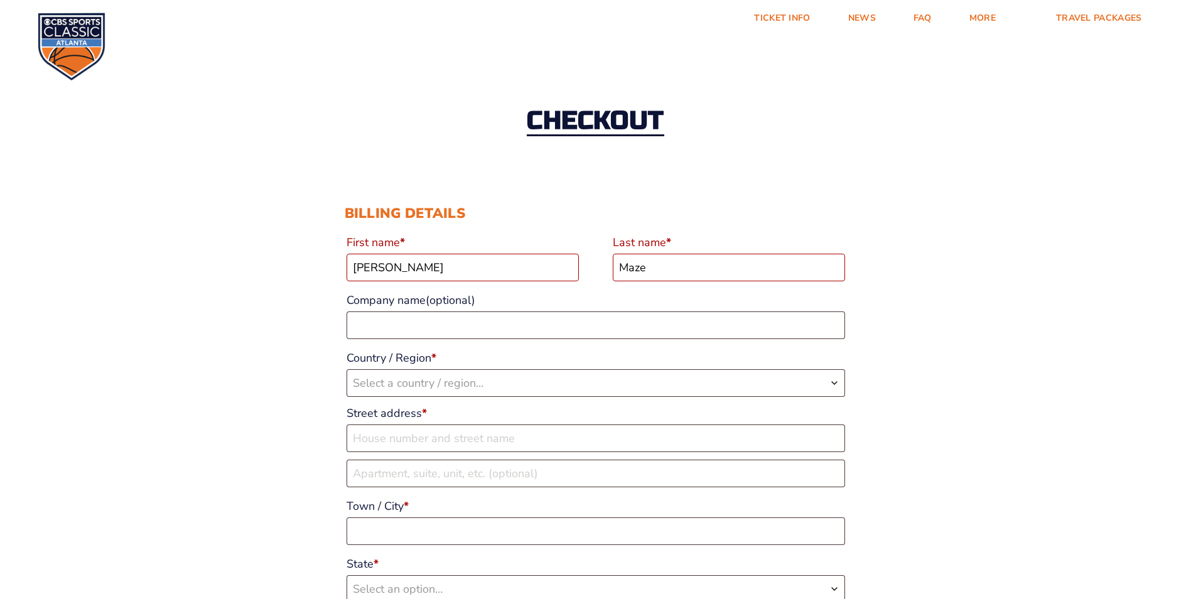
select select "US"
type input "[STREET_ADDRESS]"
type input "MT STERLING"
type input "40353"
type input "18592292323"
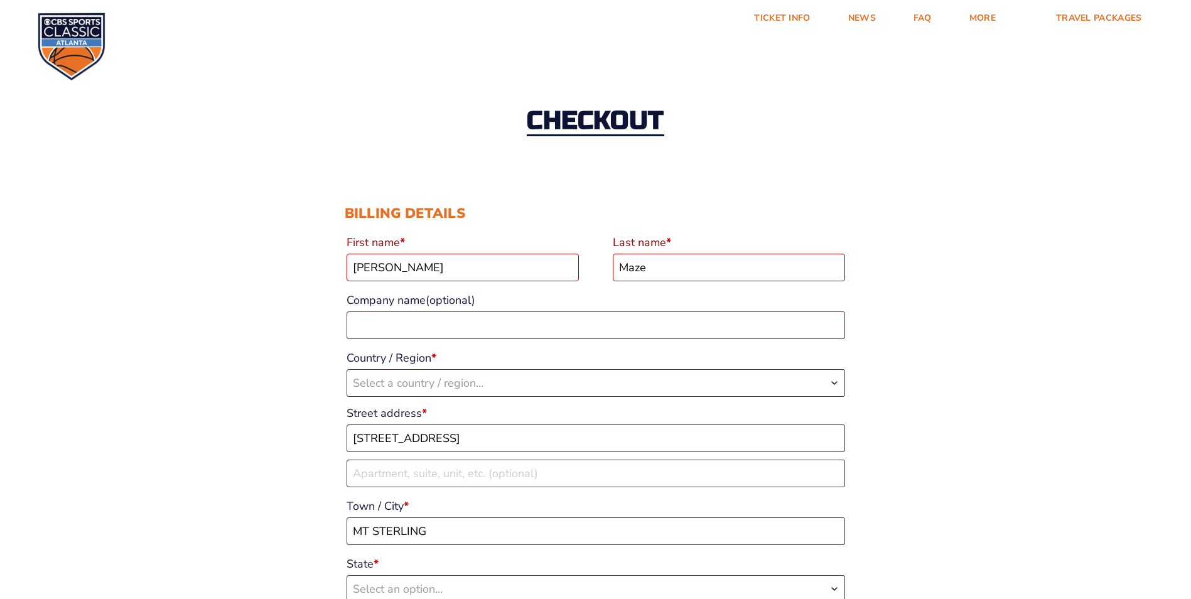
type input "[EMAIL_ADDRESS][DOMAIN_NAME]"
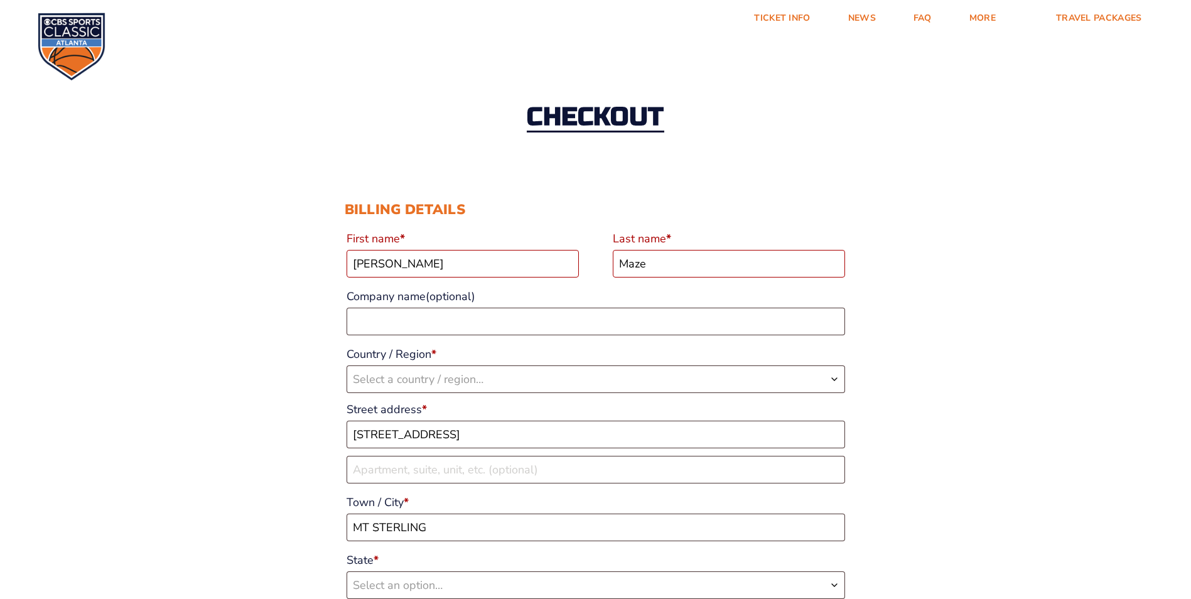
select select "US"
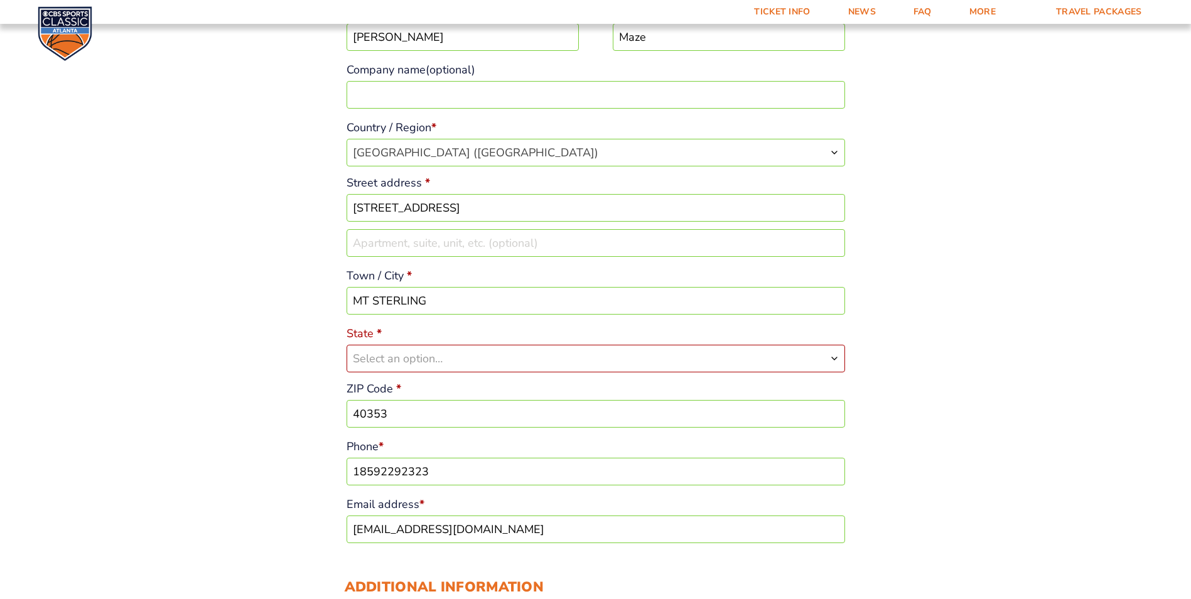
scroll to position [255, 0]
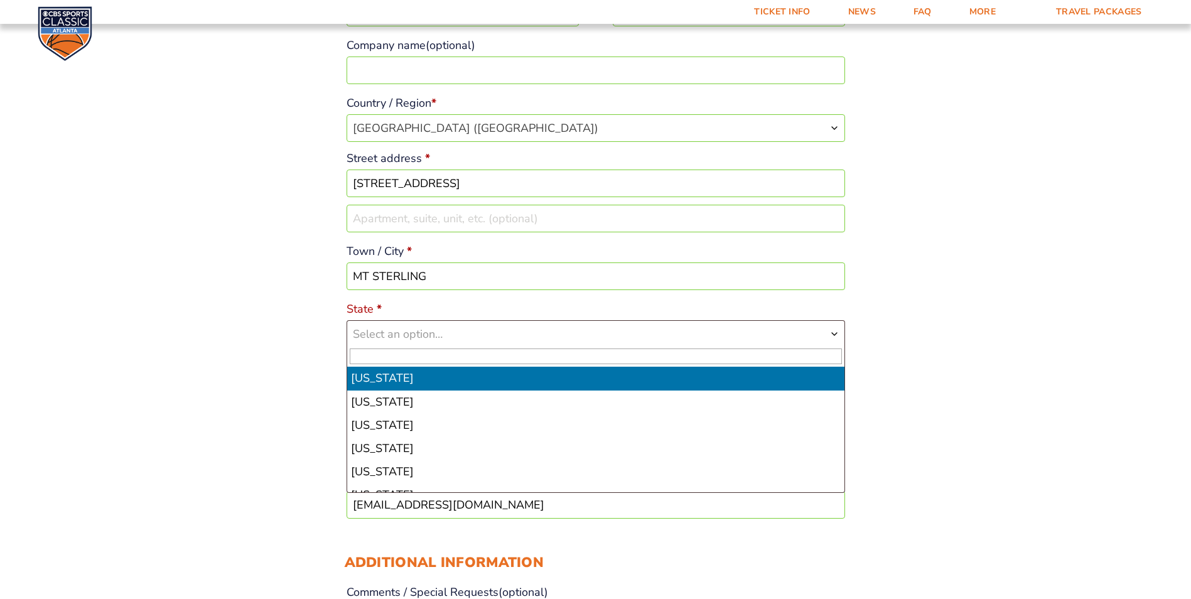
click at [445, 327] on span "Select an option…" at bounding box center [595, 334] width 497 height 26
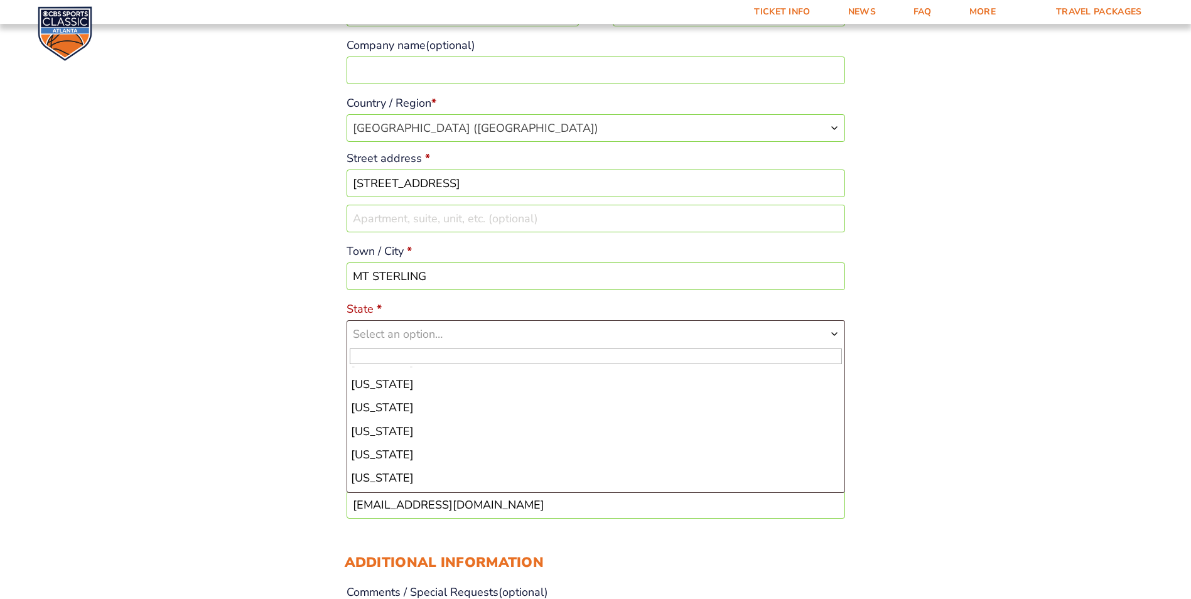
scroll to position [352, 0]
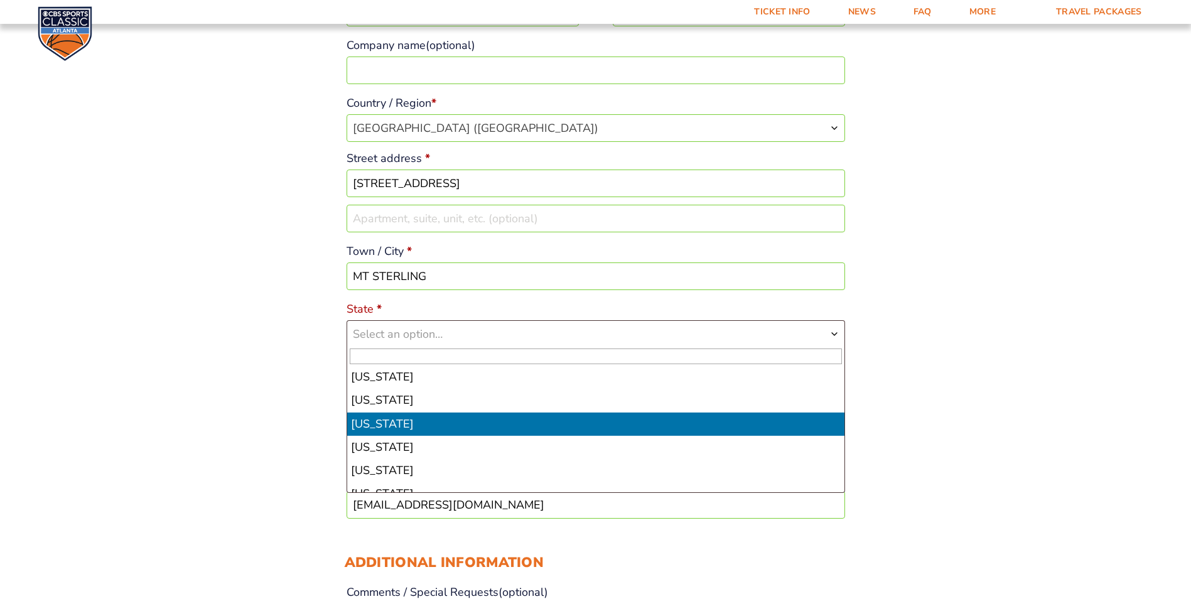
select select "KY"
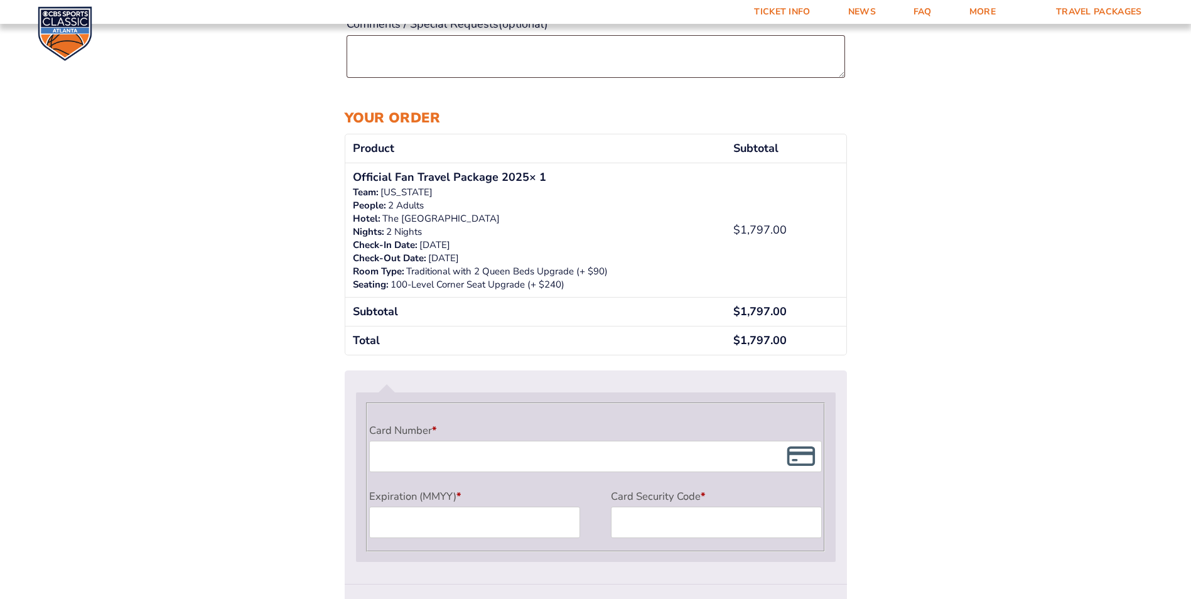
scroll to position [883, 0]
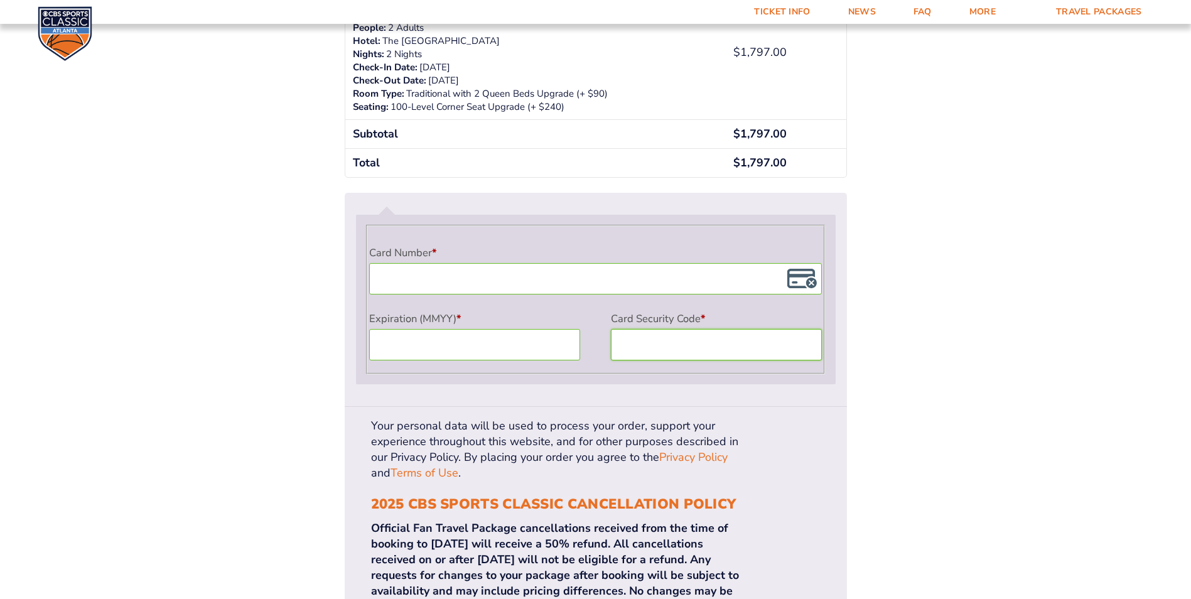
scroll to position [1008, 0]
